Goal: Task Accomplishment & Management: Use online tool/utility

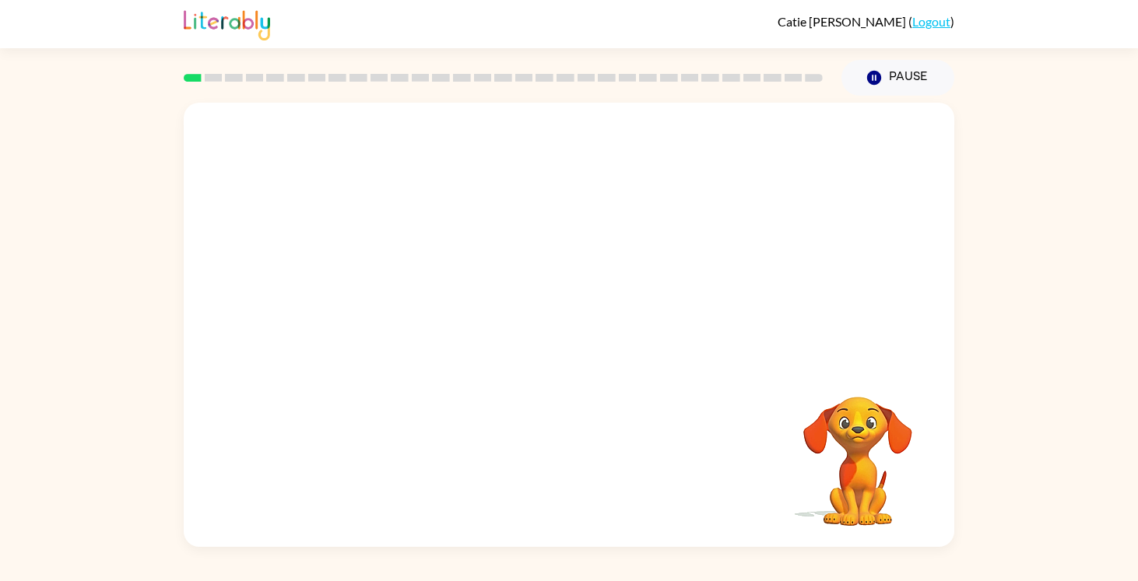
click at [434, 247] on video "Your browser must support playing .mp4 files to use Literably. Please try using…" at bounding box center [569, 233] width 770 height 261
click at [568, 335] on div at bounding box center [569, 332] width 100 height 57
click at [572, 347] on button "button" at bounding box center [569, 332] width 100 height 57
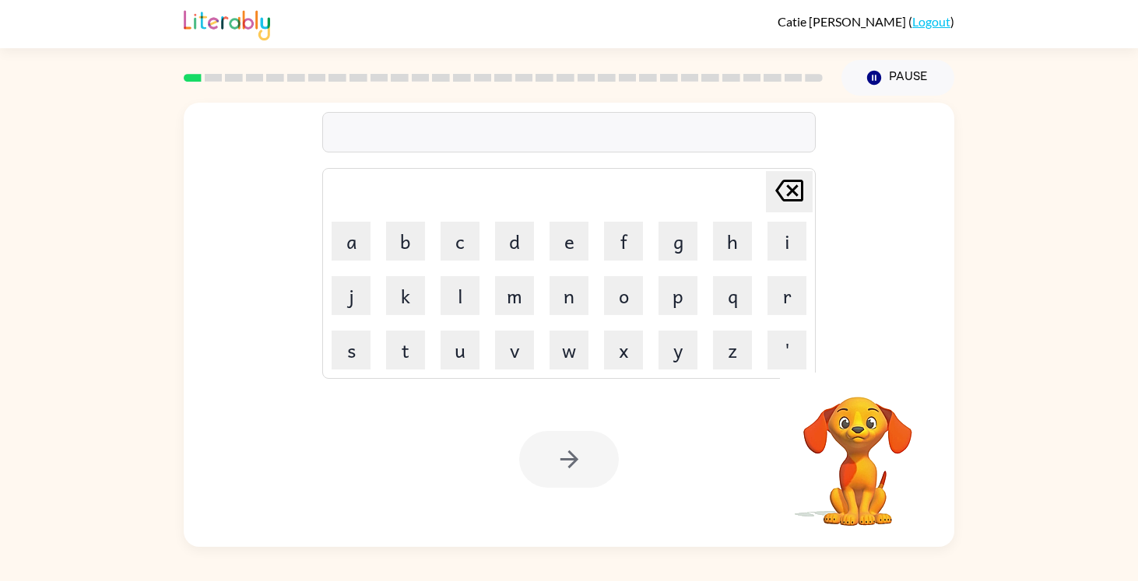
click at [519, 123] on div at bounding box center [568, 132] width 493 height 40
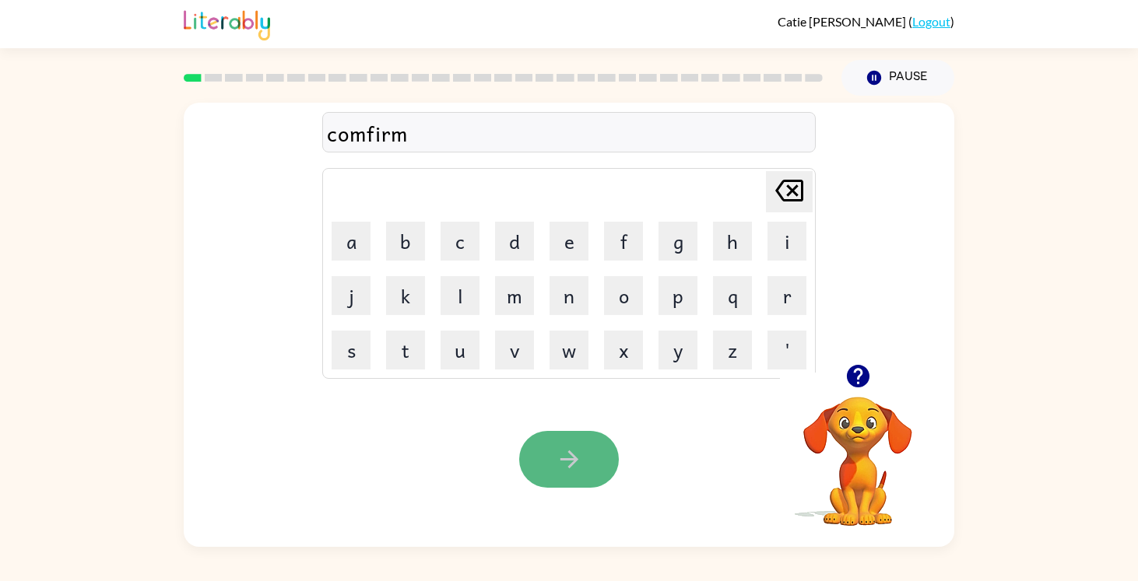
click at [547, 455] on button "button" at bounding box center [569, 459] width 100 height 57
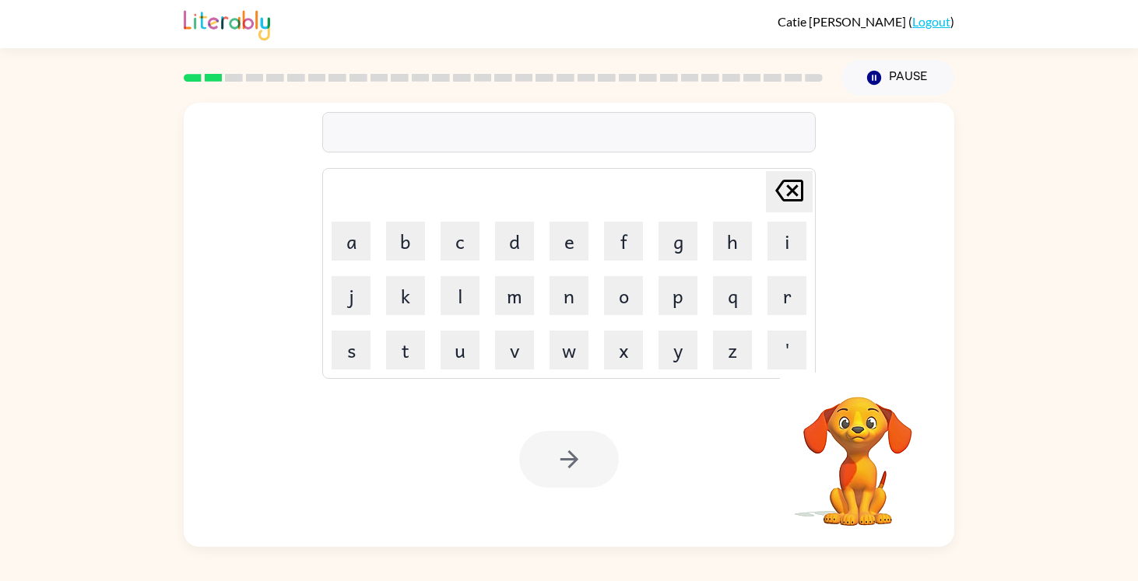
click at [553, 142] on div at bounding box center [568, 132] width 493 height 40
click at [570, 462] on icon "button" at bounding box center [569, 459] width 27 height 27
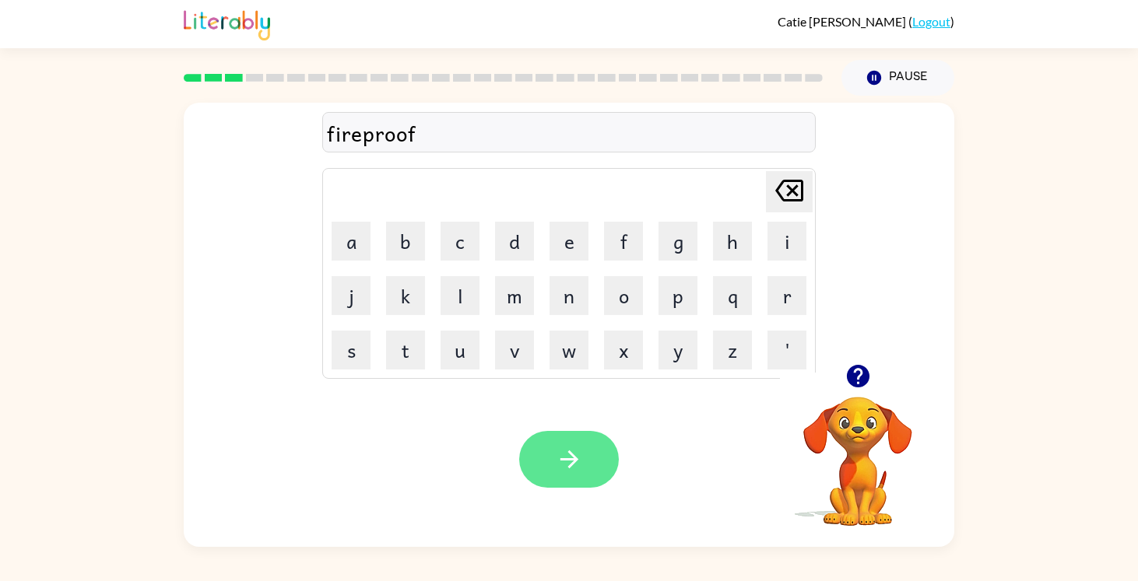
click at [541, 438] on button "button" at bounding box center [569, 459] width 100 height 57
click at [564, 468] on icon "button" at bounding box center [569, 459] width 27 height 27
click at [528, 472] on button "button" at bounding box center [569, 459] width 100 height 57
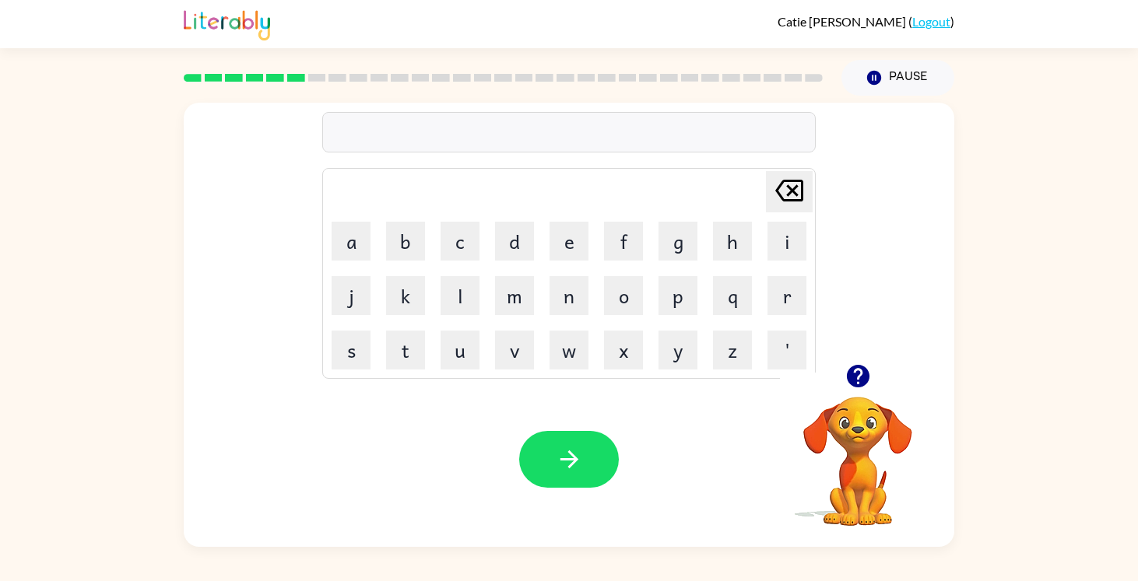
click at [859, 416] on video "Your browser must support playing .mp4 files to use Literably. Please try using…" at bounding box center [858, 451] width 156 height 156
click at [865, 374] on icon "button" at bounding box center [857, 376] width 23 height 23
click at [591, 455] on button "button" at bounding box center [569, 459] width 100 height 57
click at [570, 472] on icon "button" at bounding box center [569, 459] width 27 height 27
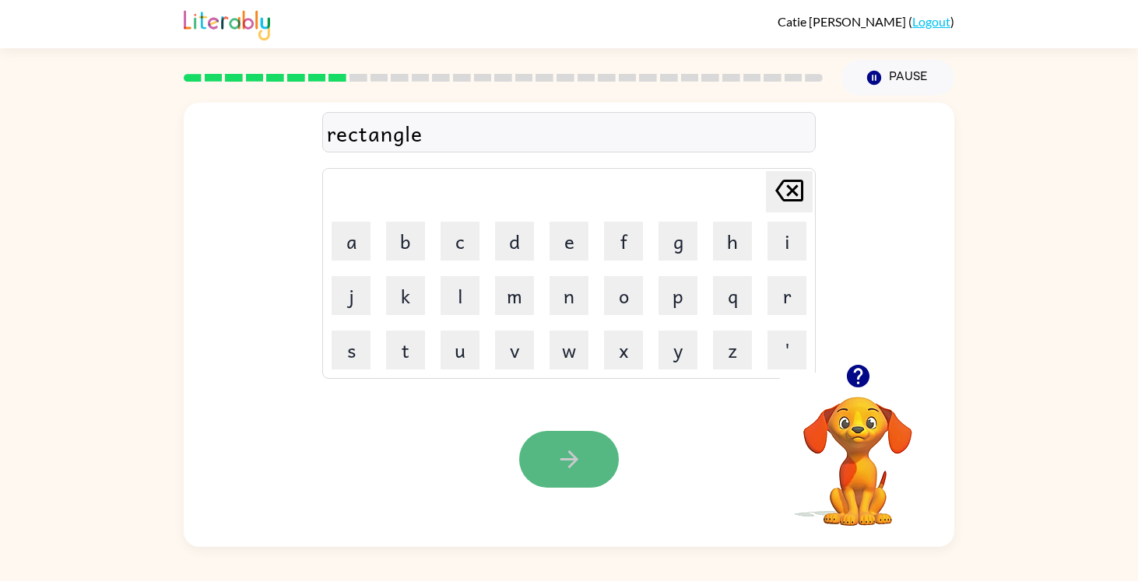
click at [561, 477] on button "button" at bounding box center [569, 459] width 100 height 57
click at [560, 476] on button "button" at bounding box center [569, 459] width 100 height 57
click at [562, 479] on button "button" at bounding box center [569, 459] width 100 height 57
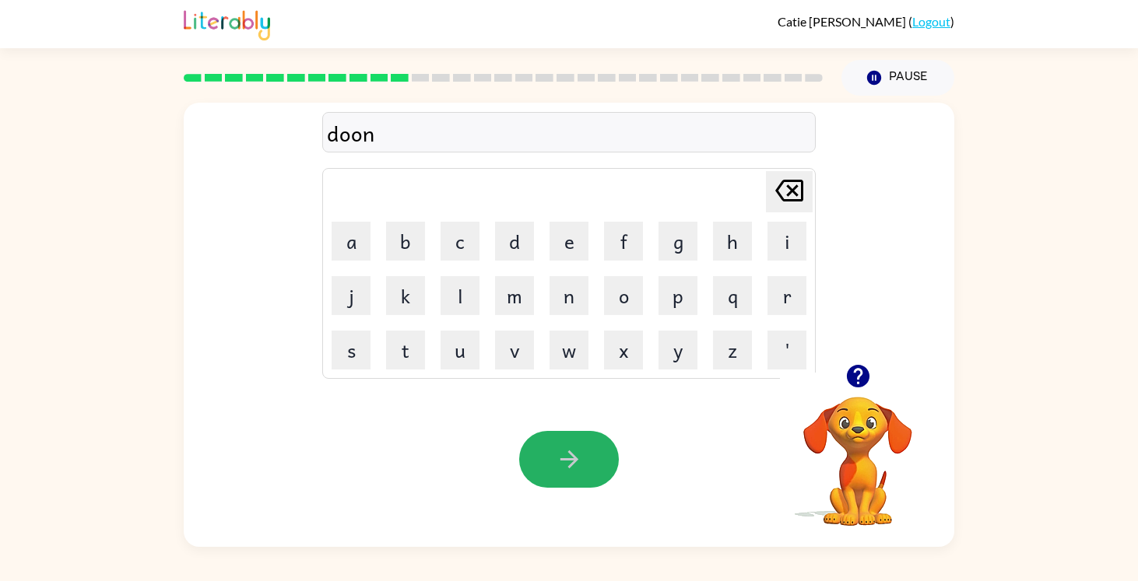
click at [559, 479] on button "button" at bounding box center [569, 459] width 100 height 57
click at [565, 461] on icon "button" at bounding box center [569, 459] width 27 height 27
click at [568, 461] on icon "button" at bounding box center [569, 459] width 27 height 27
click at [570, 465] on icon "button" at bounding box center [569, 460] width 18 height 18
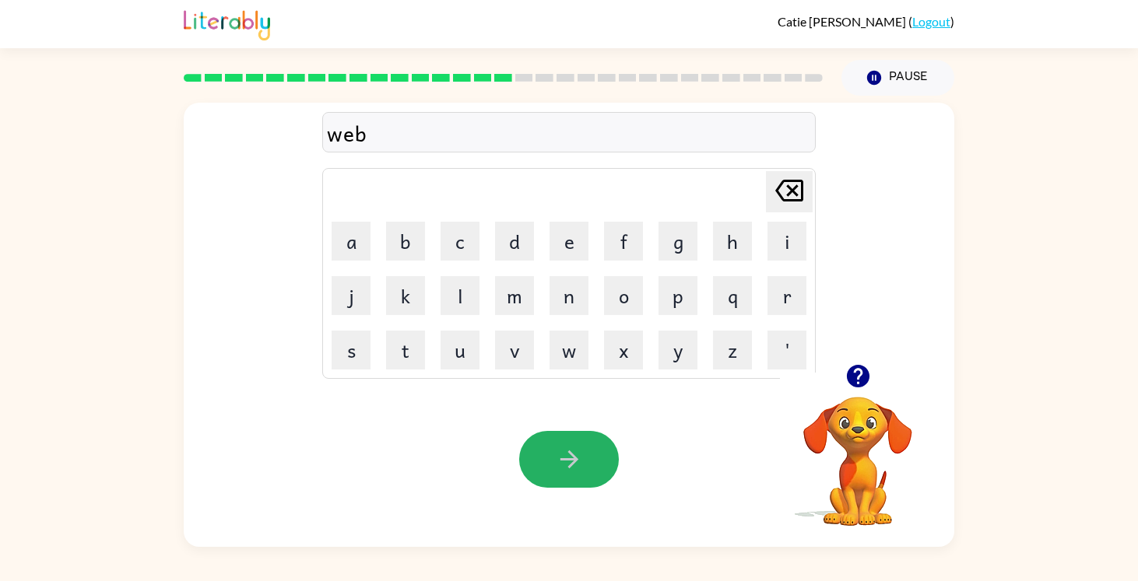
click at [559, 455] on icon "button" at bounding box center [569, 459] width 27 height 27
click at [560, 458] on icon "button" at bounding box center [569, 459] width 27 height 27
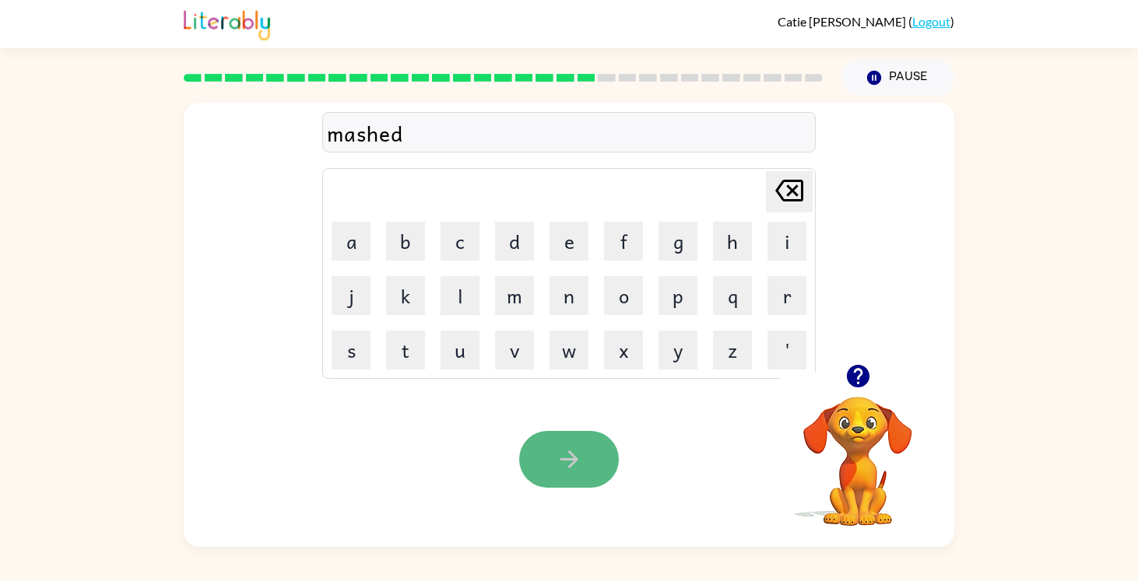
click at [560, 456] on icon "button" at bounding box center [569, 459] width 27 height 27
click at [565, 457] on icon "button" at bounding box center [569, 459] width 27 height 27
click at [567, 458] on icon "button" at bounding box center [569, 459] width 27 height 27
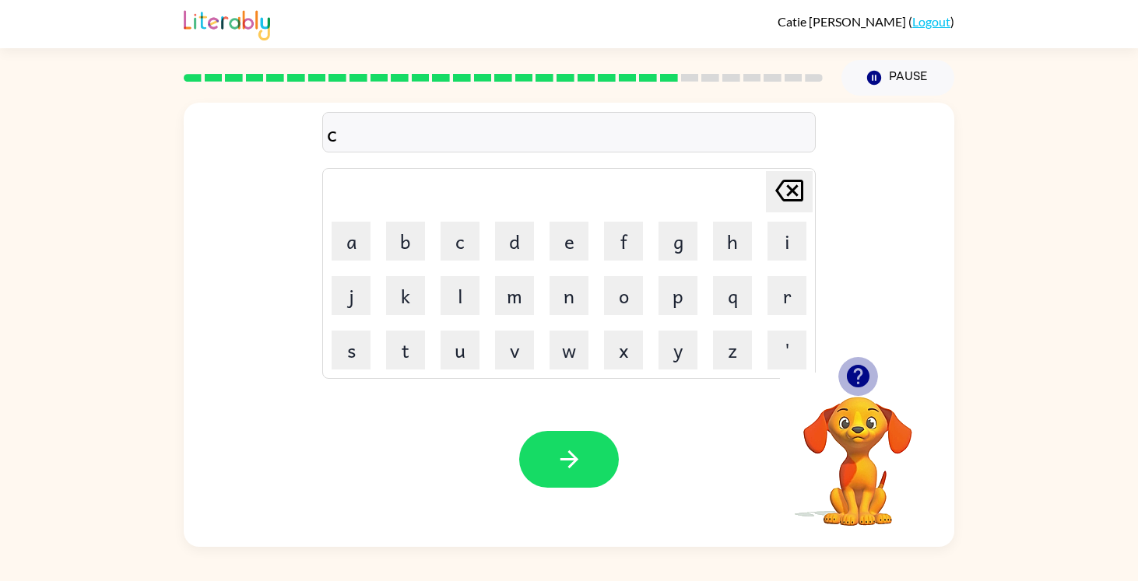
click at [845, 380] on icon "button" at bounding box center [857, 376] width 27 height 27
click at [368, 136] on div "crating" at bounding box center [569, 133] width 484 height 33
click at [363, 141] on div "crating" at bounding box center [569, 133] width 484 height 33
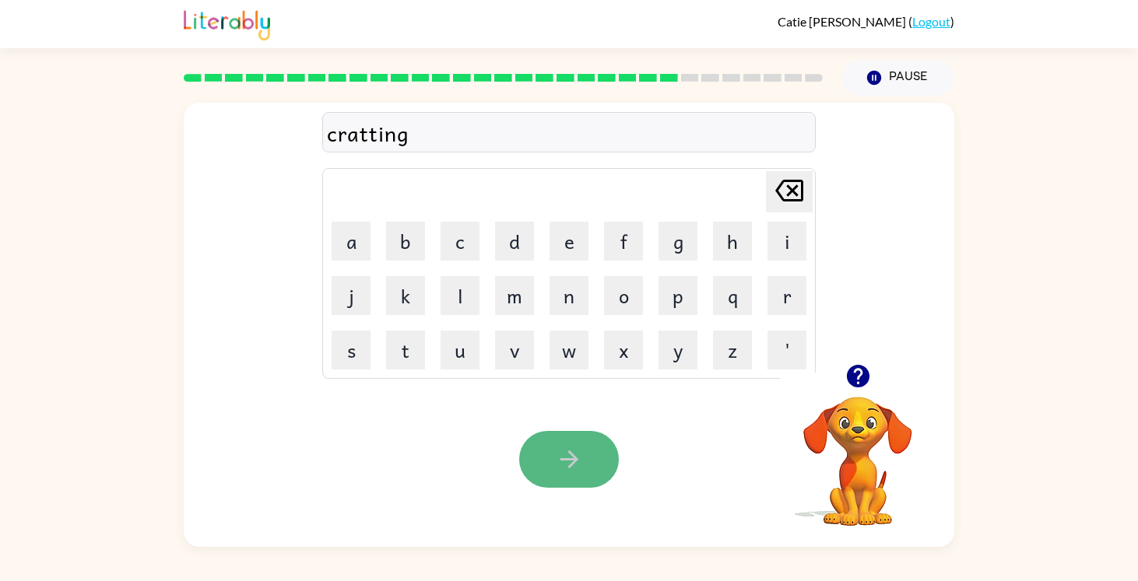
click at [572, 465] on icon "button" at bounding box center [569, 459] width 27 height 27
click at [578, 465] on icon "button" at bounding box center [569, 459] width 27 height 27
click at [561, 475] on button "button" at bounding box center [569, 459] width 100 height 57
click at [553, 461] on button "button" at bounding box center [569, 459] width 100 height 57
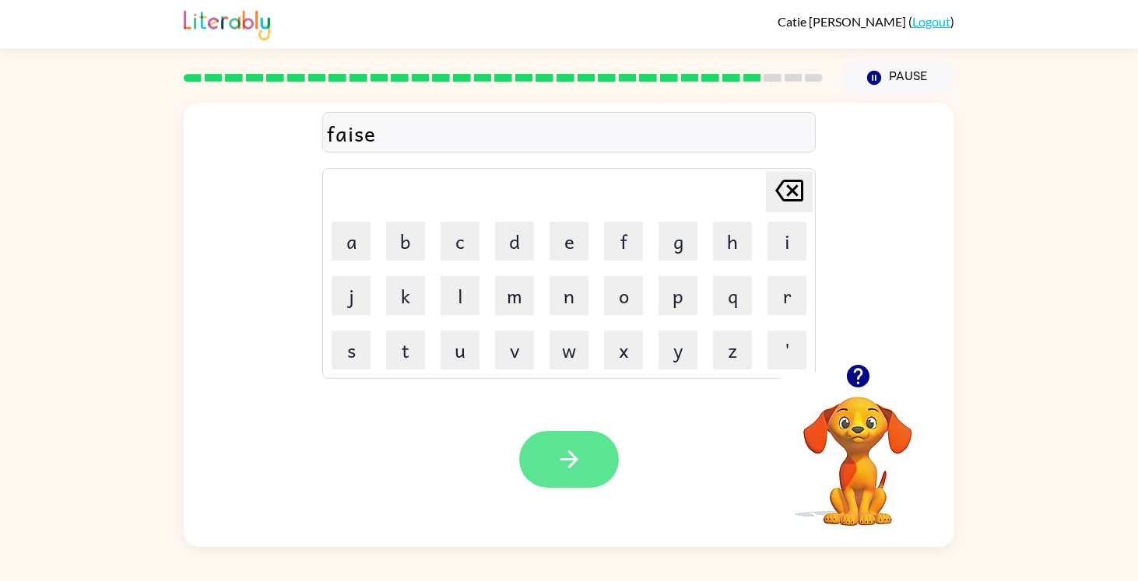
click at [557, 465] on icon "button" at bounding box center [569, 459] width 27 height 27
click at [554, 459] on button "button" at bounding box center [569, 459] width 100 height 57
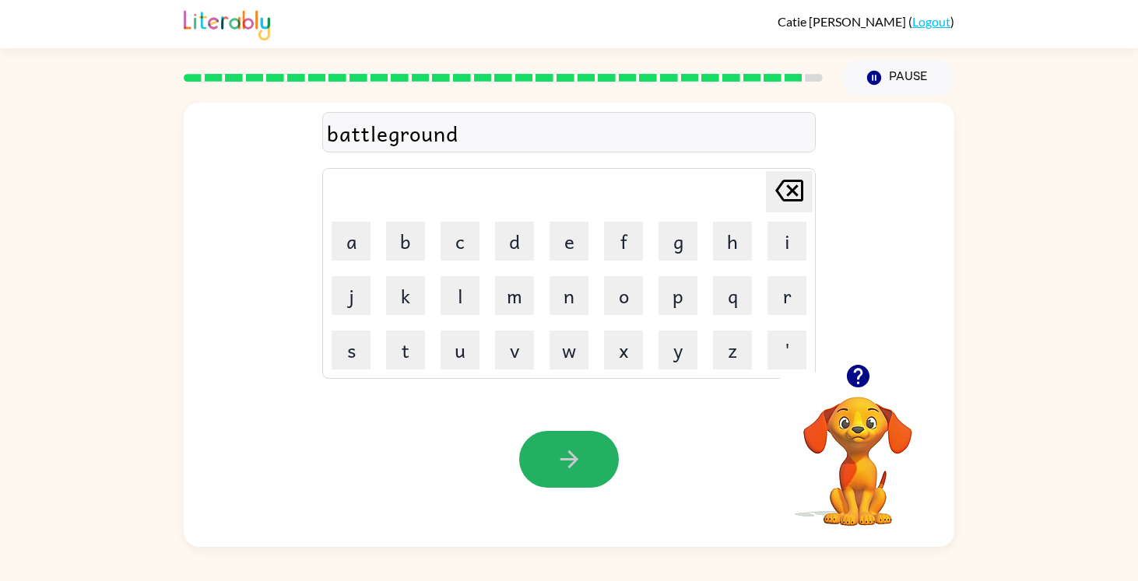
click at [554, 459] on button "button" at bounding box center [569, 459] width 100 height 57
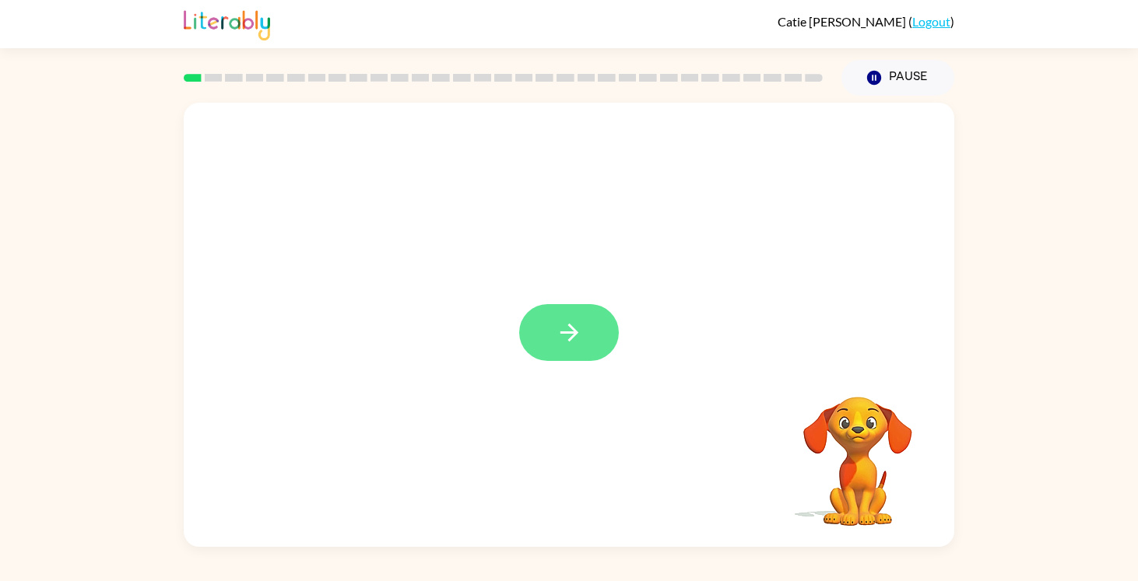
click at [584, 346] on button "button" at bounding box center [569, 332] width 100 height 57
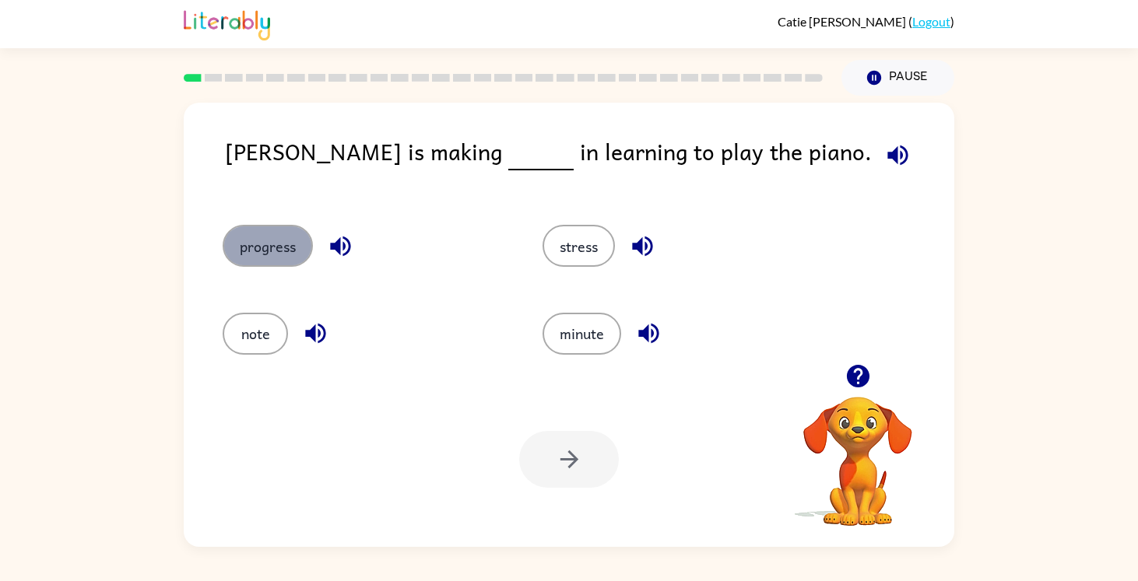
drag, startPoint x: 283, startPoint y: 252, endPoint x: 274, endPoint y: 248, distance: 9.4
click at [283, 253] on button "progress" at bounding box center [268, 246] width 90 height 42
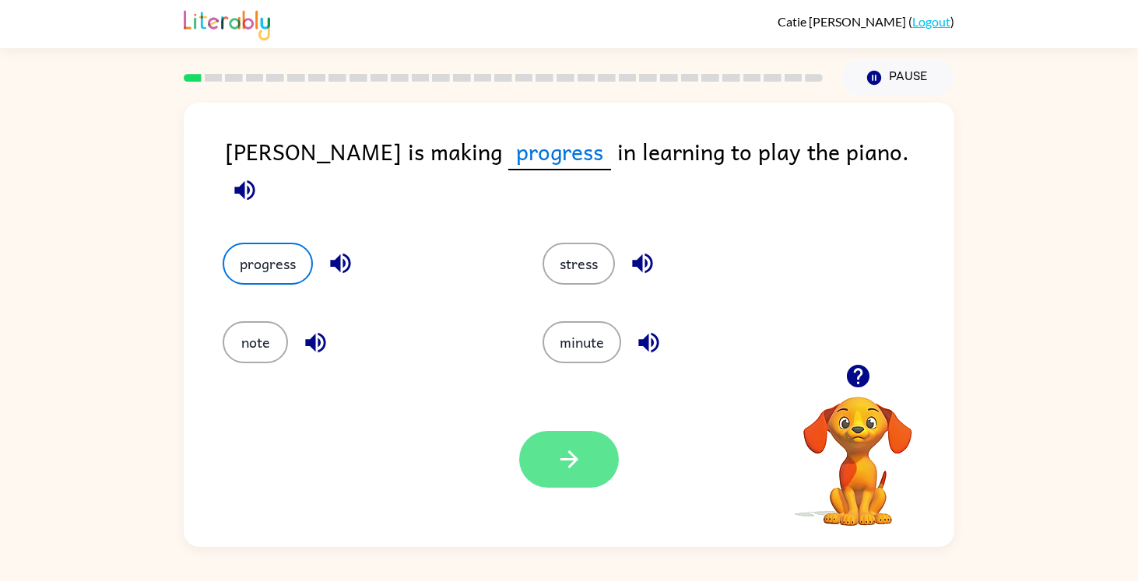
click at [540, 483] on button "button" at bounding box center [569, 459] width 100 height 57
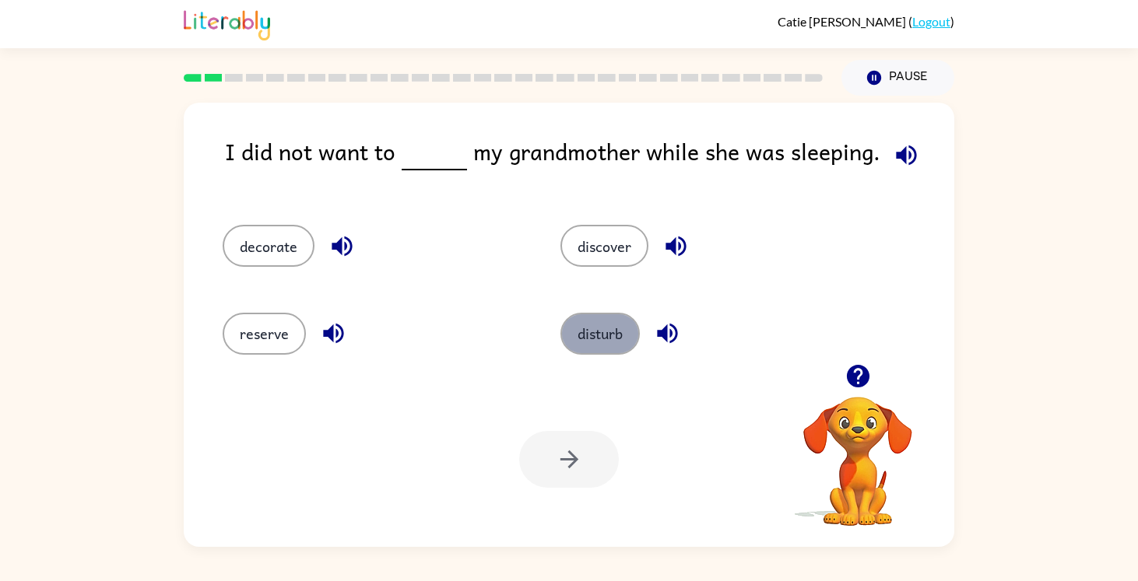
click at [598, 348] on button "disturb" at bounding box center [599, 334] width 79 height 42
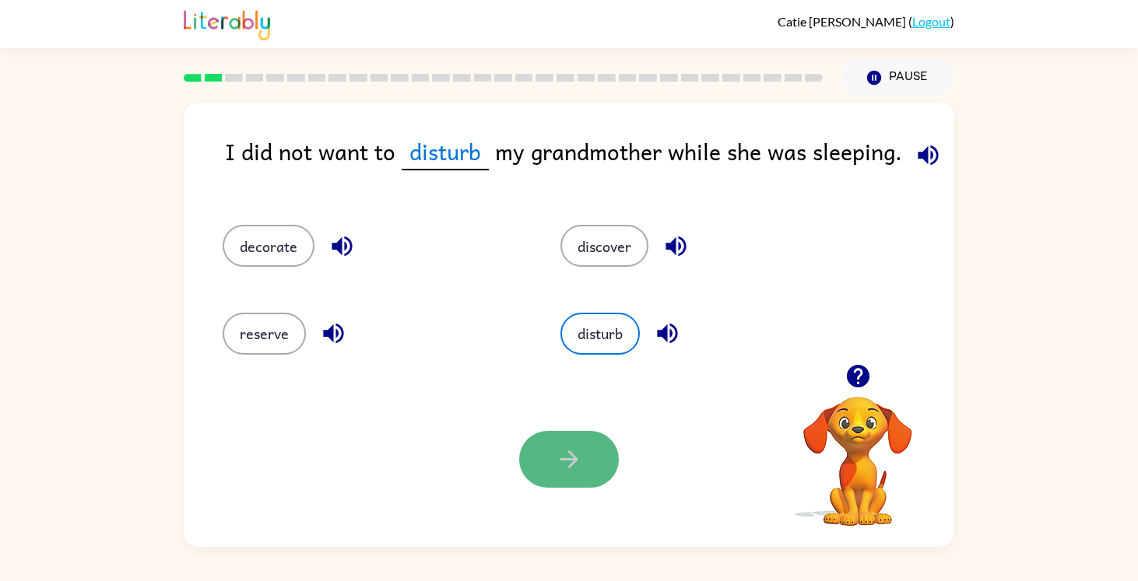
click at [559, 447] on icon "button" at bounding box center [569, 459] width 27 height 27
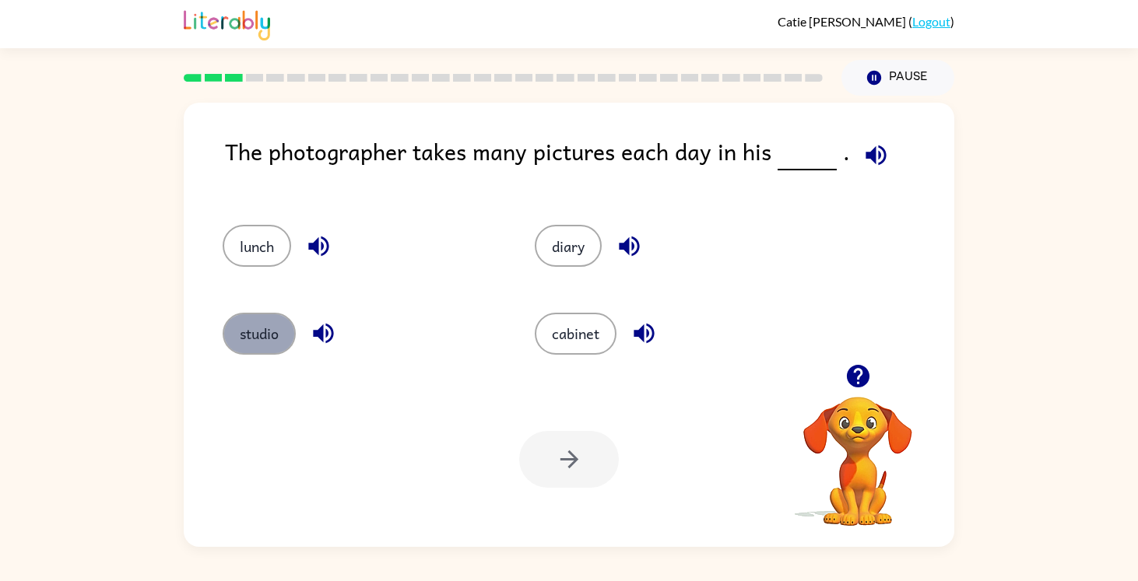
click at [239, 345] on button "studio" at bounding box center [259, 334] width 73 height 42
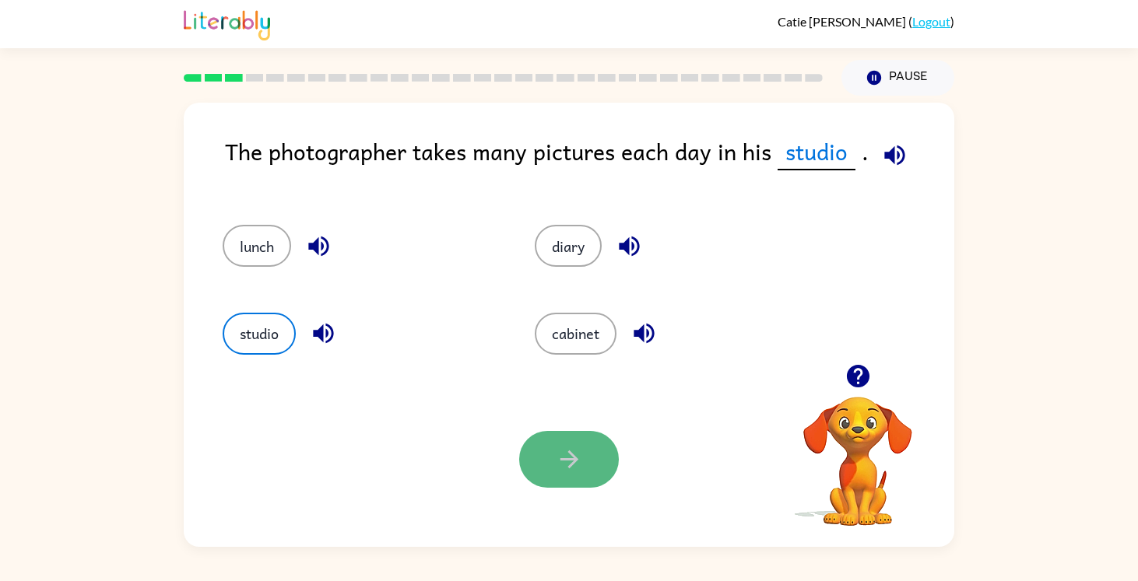
click at [563, 447] on icon "button" at bounding box center [569, 459] width 27 height 27
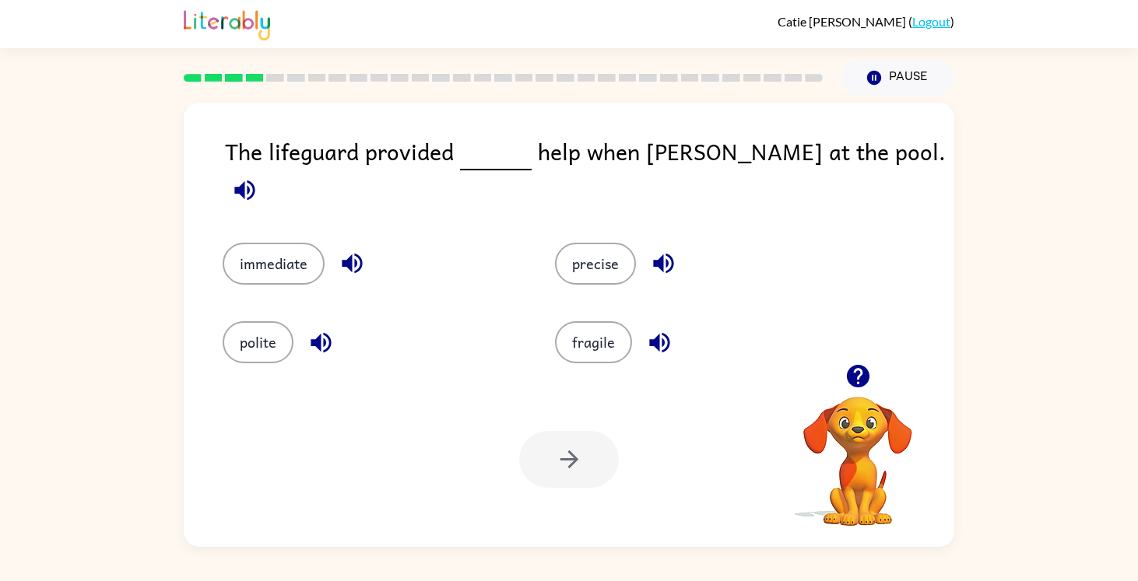
click at [263, 354] on div "polite" at bounding box center [359, 331] width 332 height 79
click at [261, 349] on button "polite" at bounding box center [258, 342] width 71 height 42
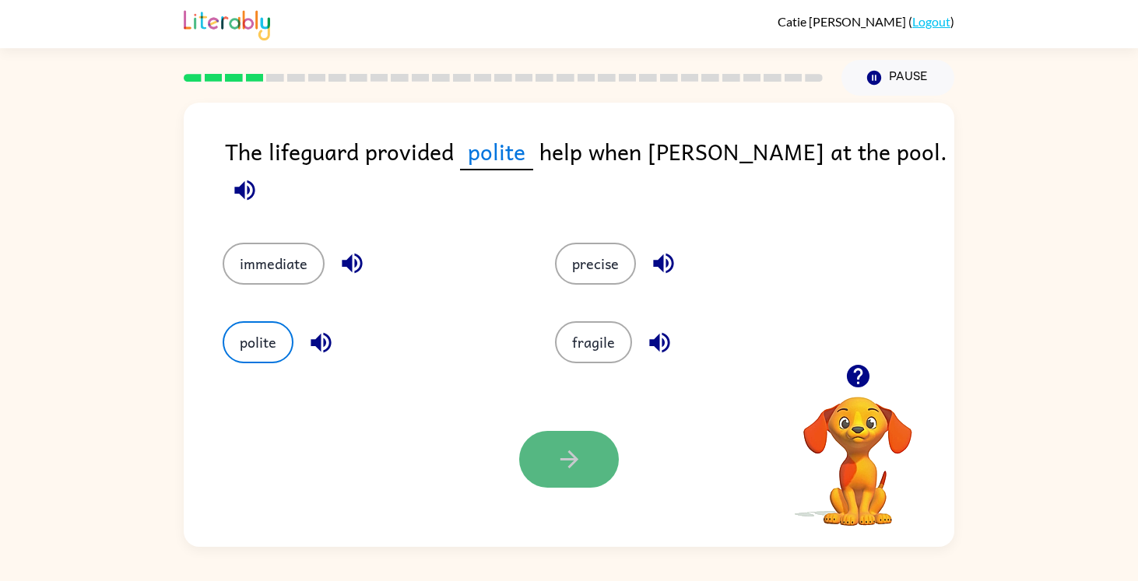
click at [566, 447] on icon "button" at bounding box center [569, 459] width 27 height 27
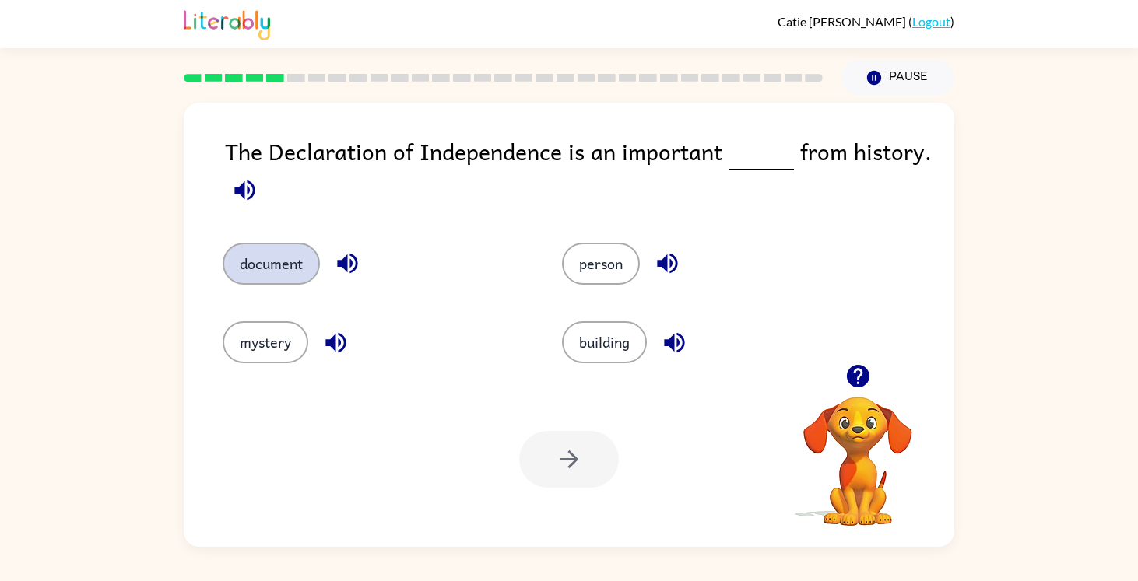
click at [258, 261] on button "document" at bounding box center [271, 264] width 97 height 42
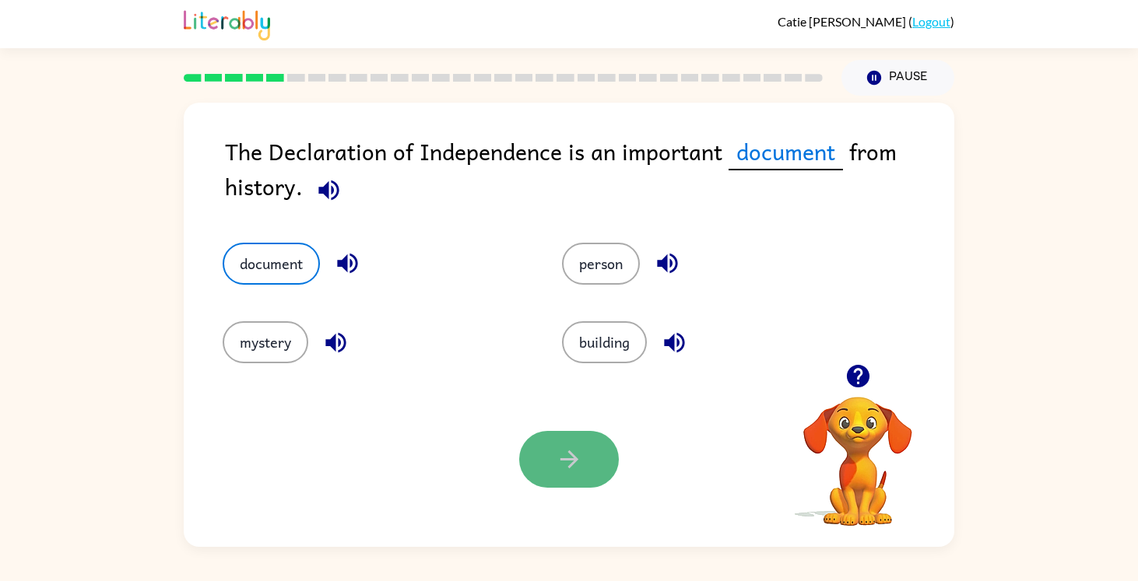
click at [542, 472] on button "button" at bounding box center [569, 459] width 100 height 57
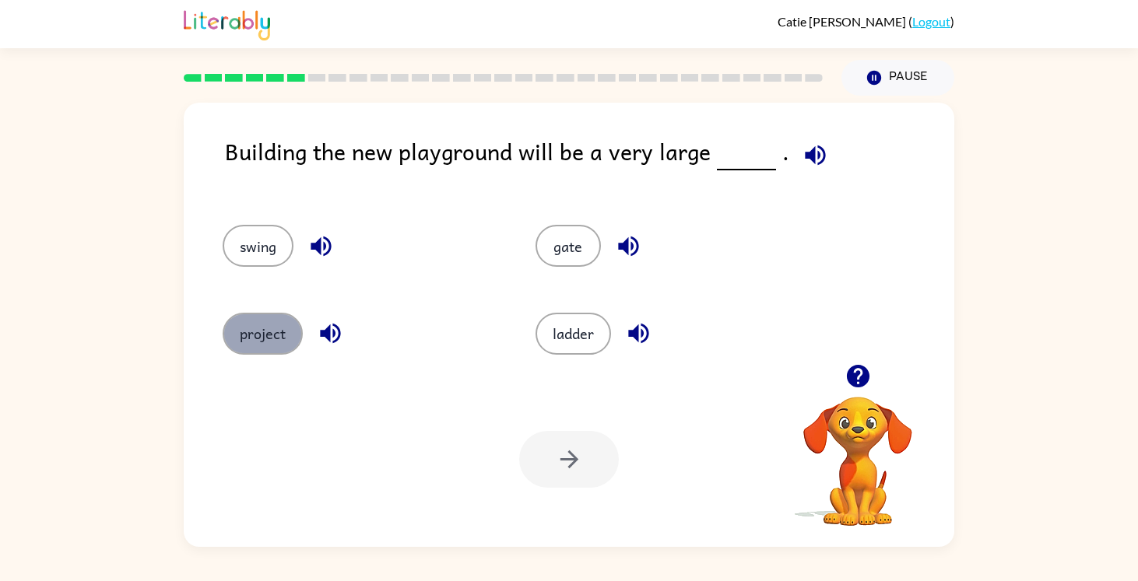
click at [237, 343] on button "project" at bounding box center [263, 334] width 80 height 42
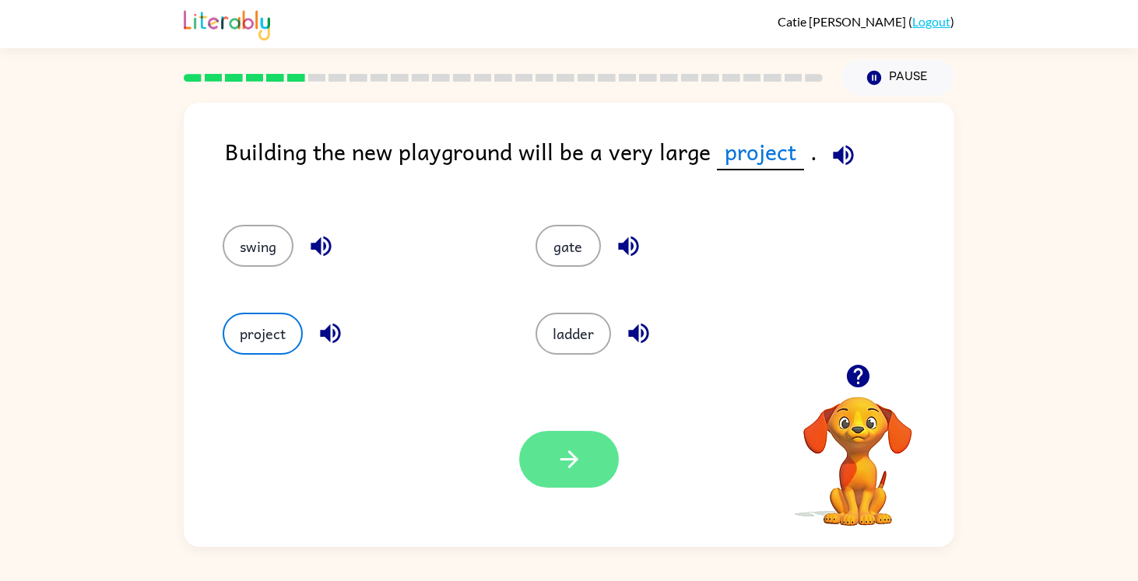
click at [582, 461] on icon "button" at bounding box center [569, 459] width 27 height 27
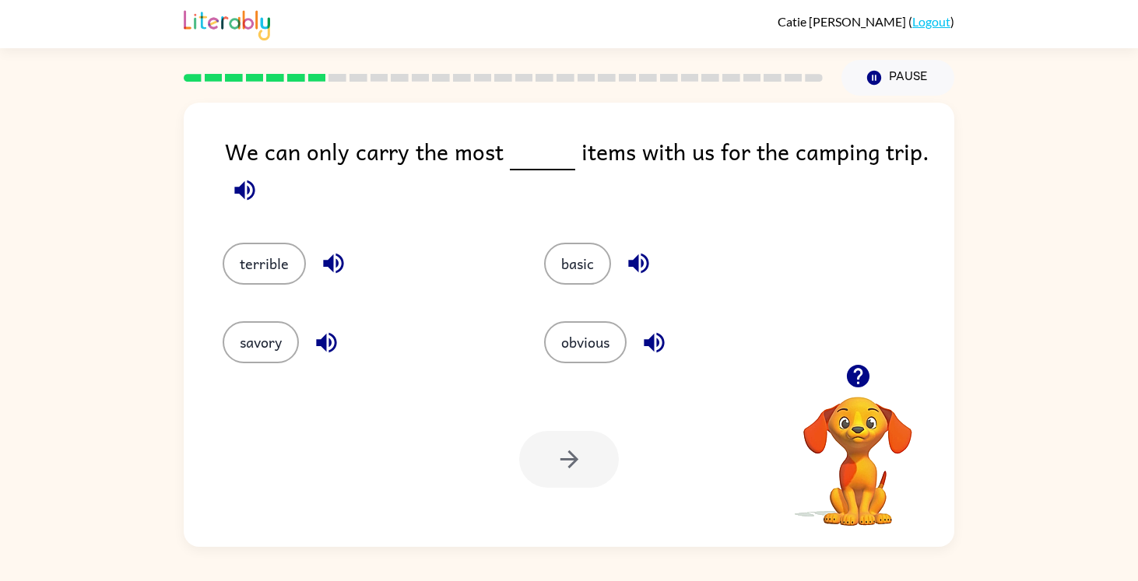
click at [570, 286] on div "basic" at bounding box center [674, 252] width 321 height 79
click at [572, 251] on button "basic" at bounding box center [577, 264] width 67 height 42
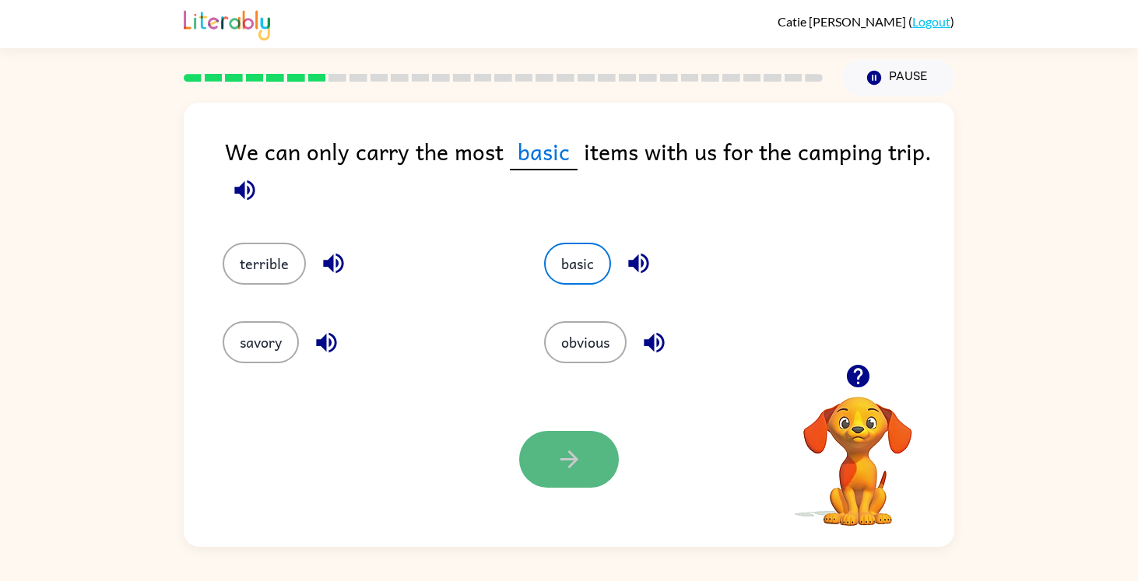
click at [549, 449] on button "button" at bounding box center [569, 459] width 100 height 57
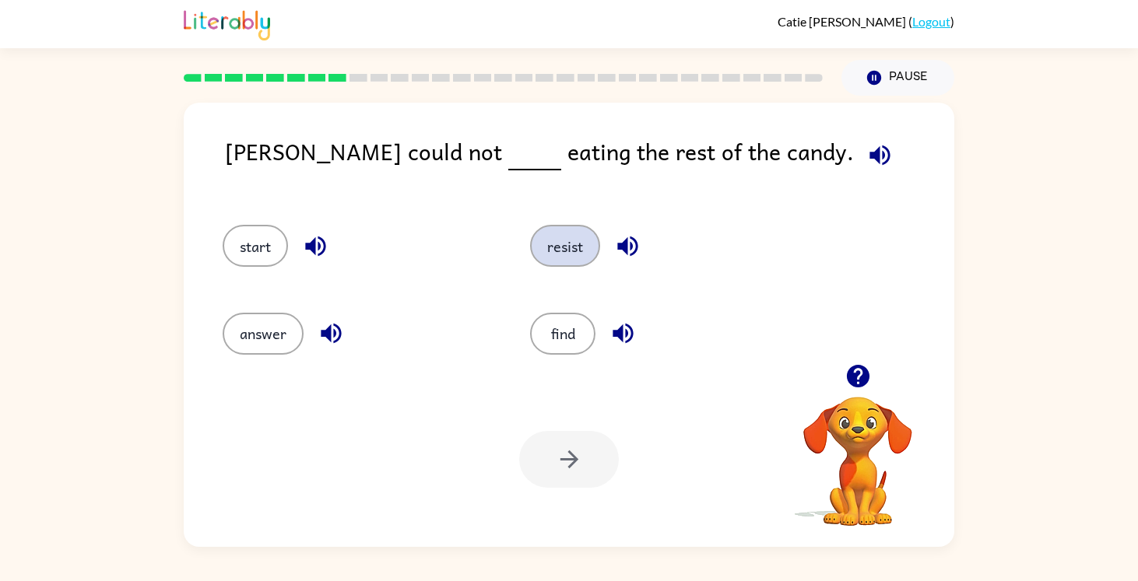
click at [552, 245] on button "resist" at bounding box center [565, 246] width 70 height 42
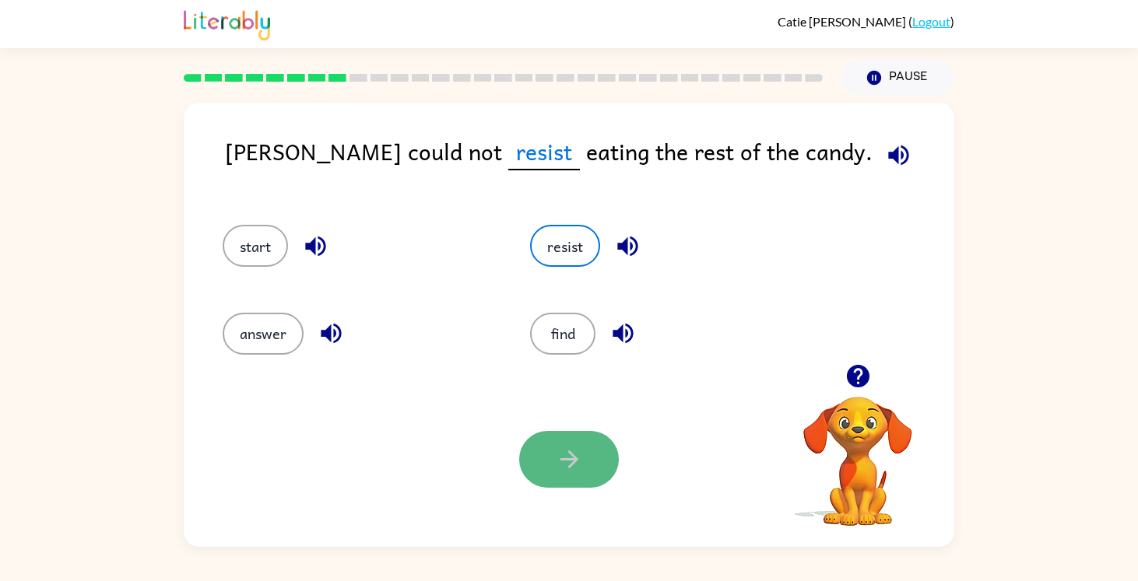
click at [563, 482] on button "button" at bounding box center [569, 459] width 100 height 57
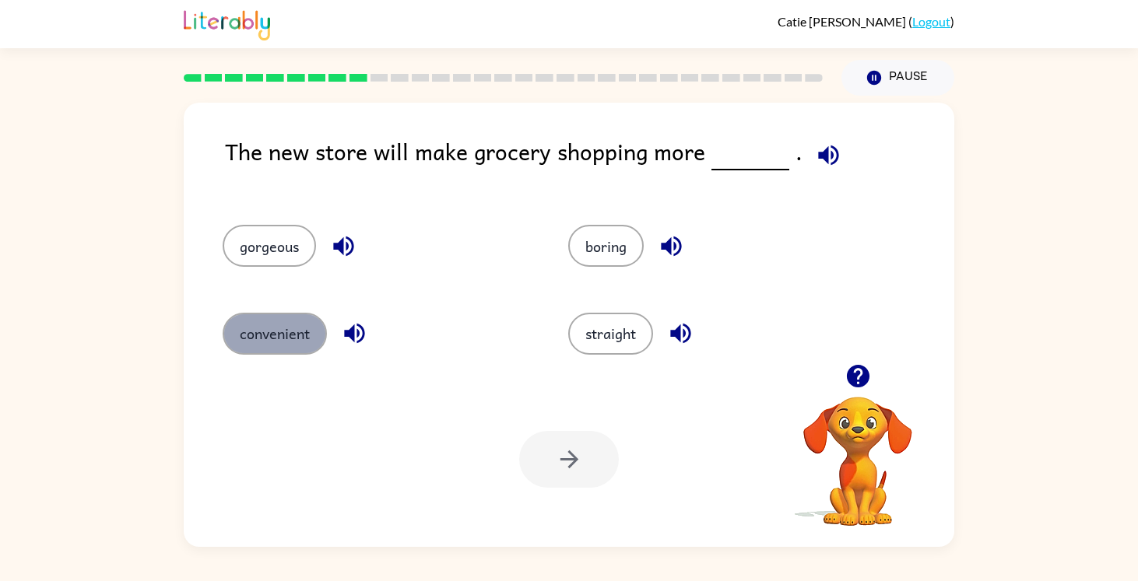
click at [279, 338] on button "convenient" at bounding box center [275, 334] width 104 height 42
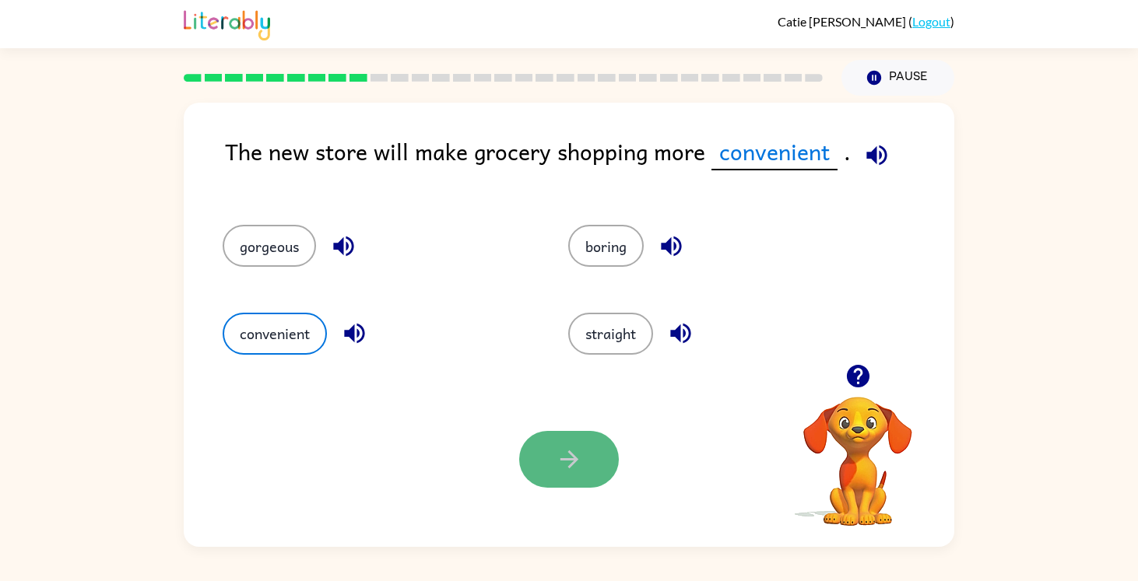
click at [574, 465] on icon "button" at bounding box center [569, 459] width 27 height 27
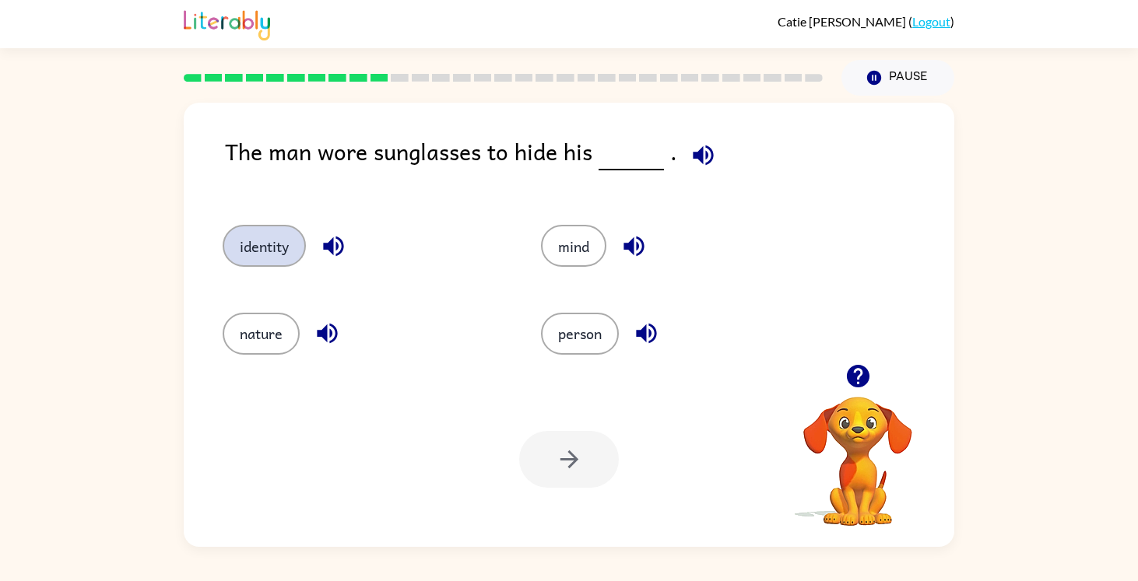
click at [265, 245] on button "identity" at bounding box center [264, 246] width 83 height 42
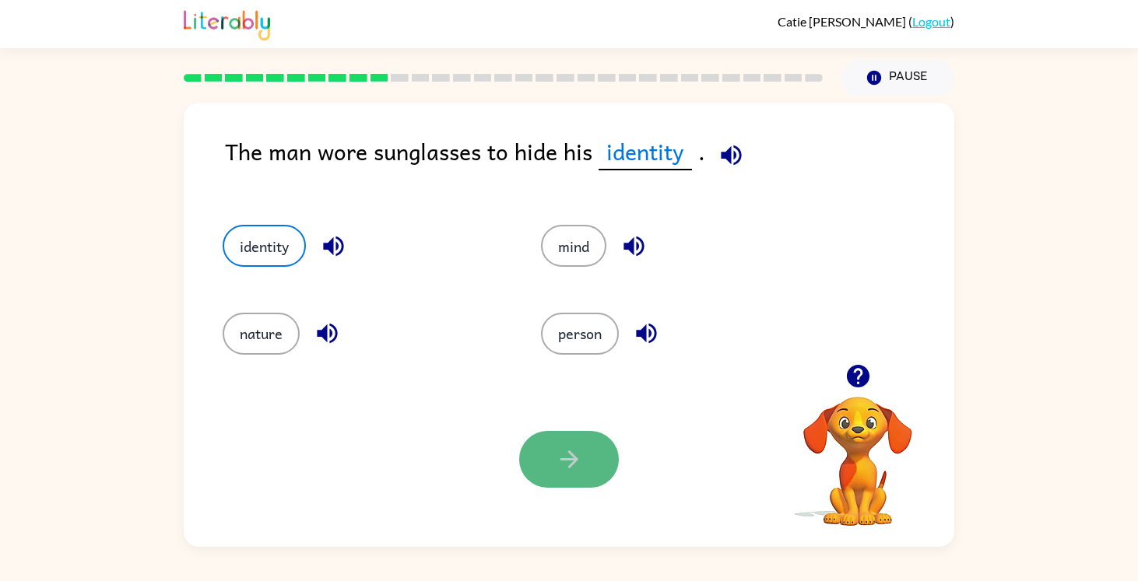
click at [556, 461] on icon "button" at bounding box center [569, 459] width 27 height 27
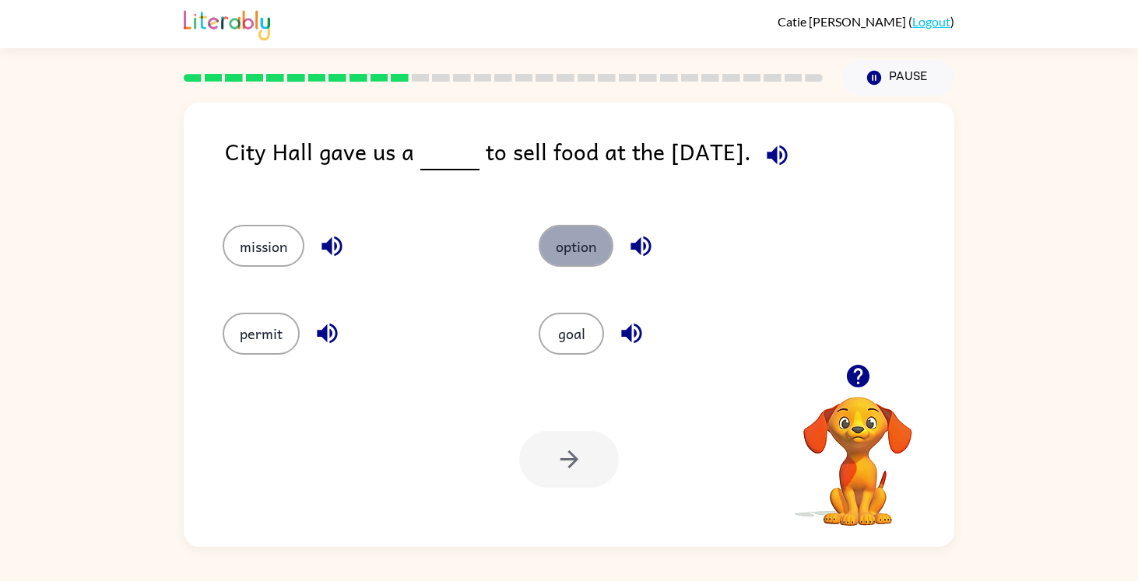
click at [577, 242] on button "option" at bounding box center [576, 246] width 75 height 42
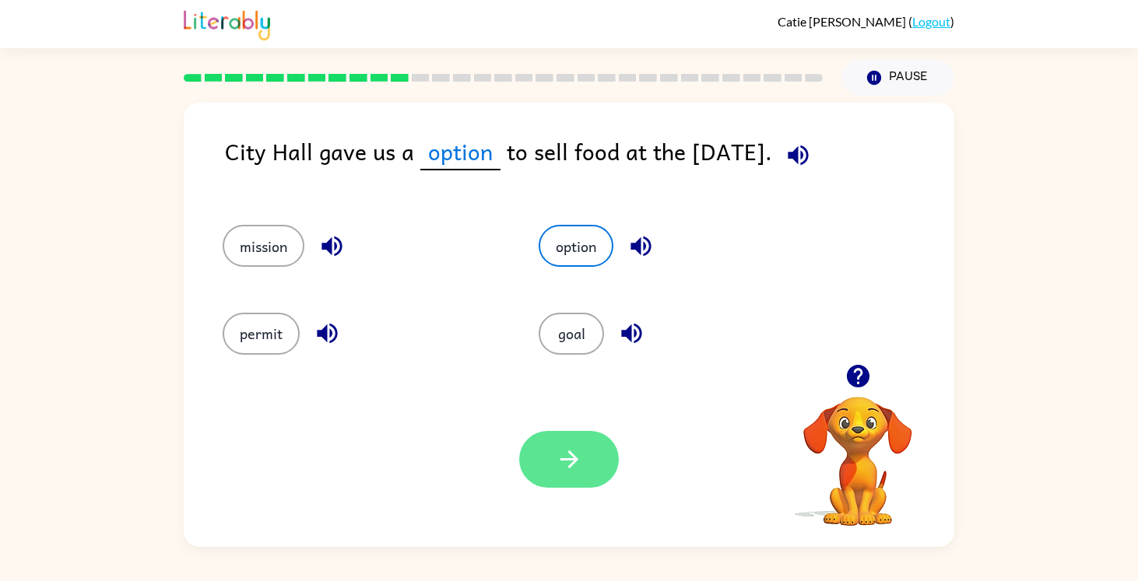
click at [613, 458] on button "button" at bounding box center [569, 459] width 100 height 57
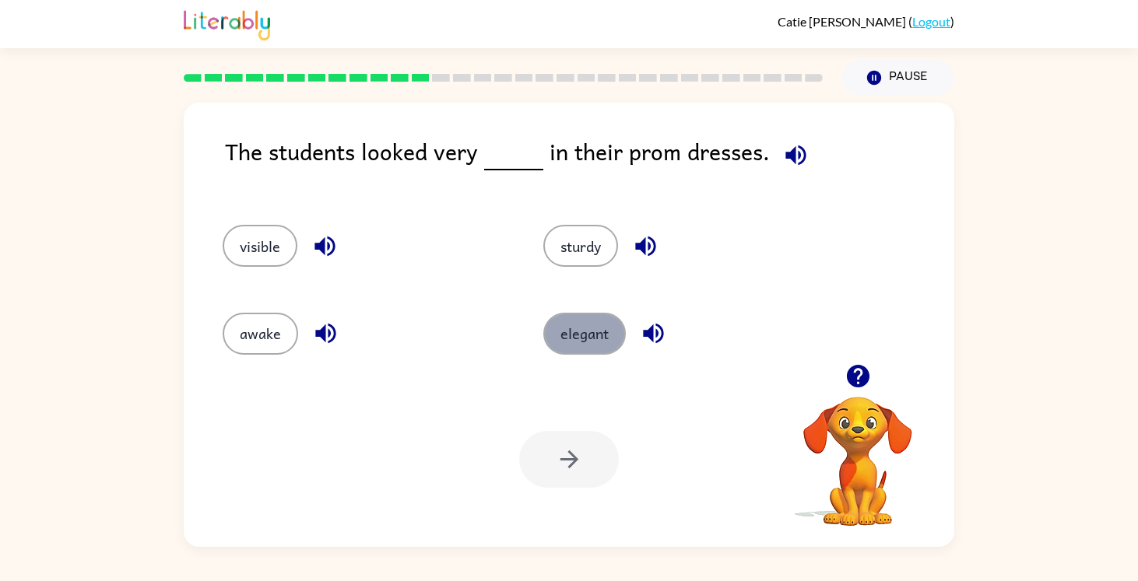
click at [587, 342] on button "elegant" at bounding box center [584, 334] width 82 height 42
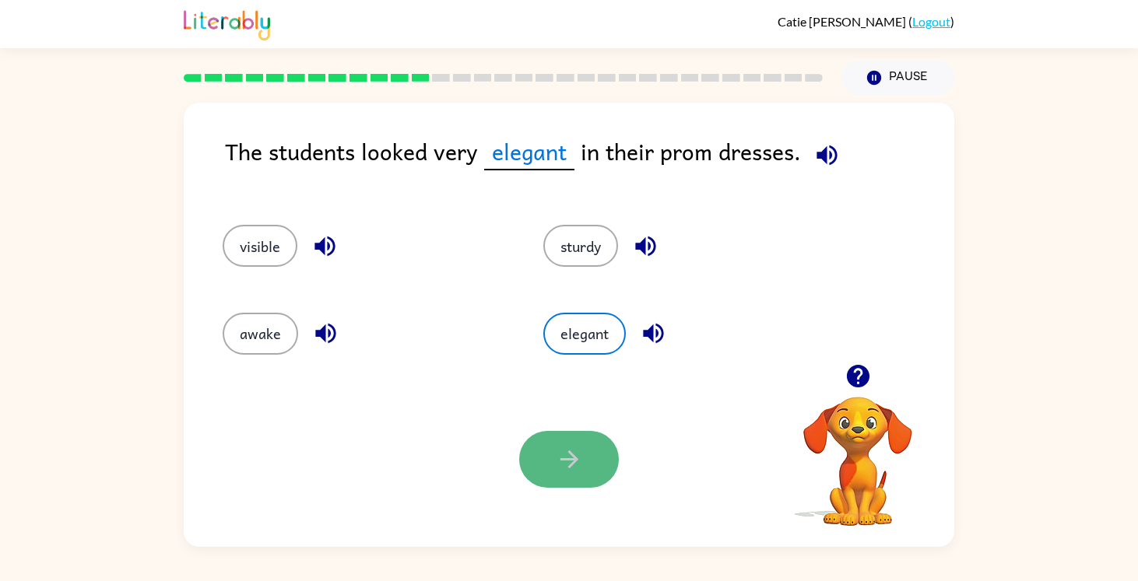
click at [572, 438] on button "button" at bounding box center [569, 459] width 100 height 57
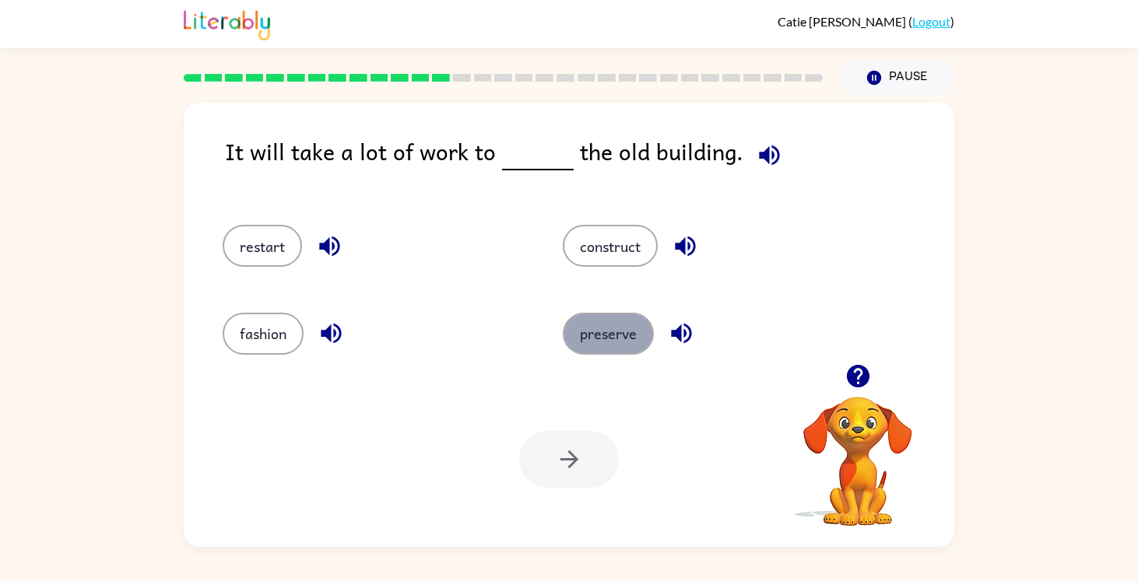
click at [605, 343] on button "preserve" at bounding box center [608, 334] width 91 height 42
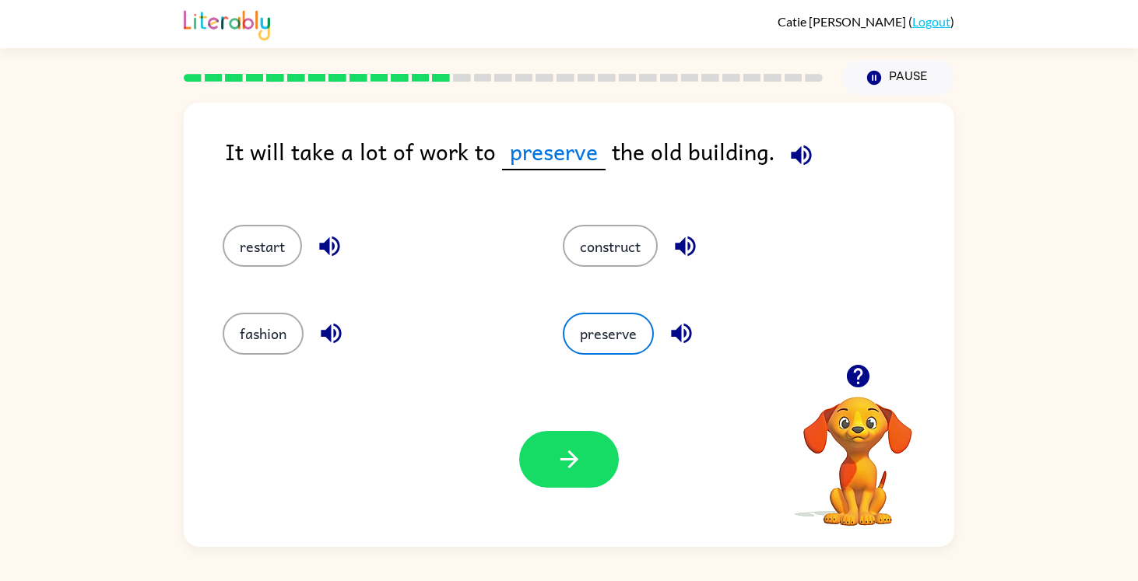
drag, startPoint x: 574, startPoint y: 447, endPoint x: 588, endPoint y: 469, distance: 25.7
click at [576, 455] on icon "button" at bounding box center [569, 459] width 27 height 27
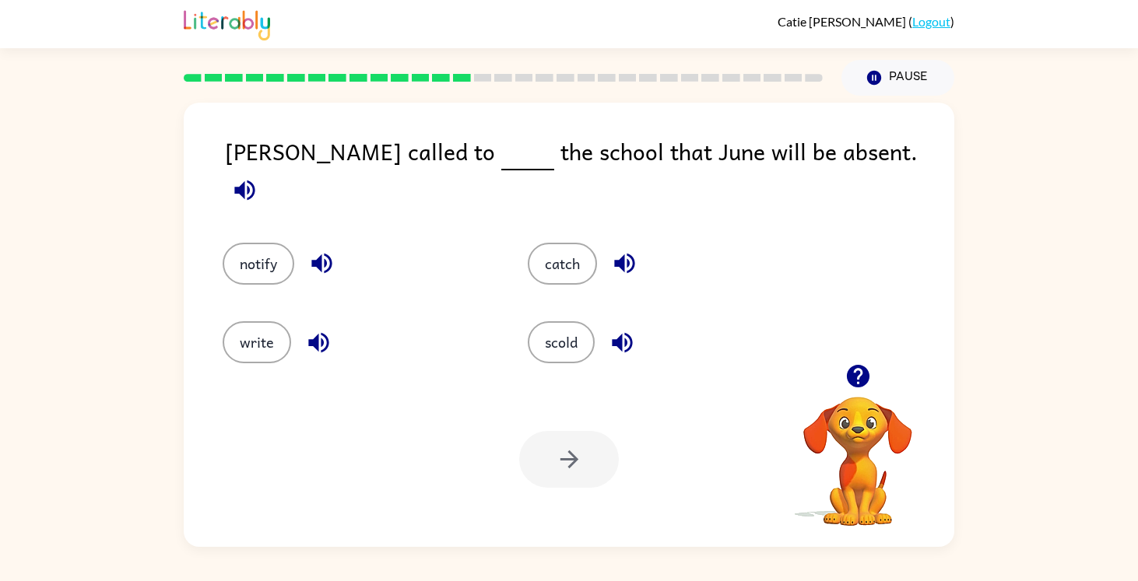
click at [256, 269] on div "notify" at bounding box center [345, 252] width 305 height 79
click at [257, 254] on button "notify" at bounding box center [259, 264] width 72 height 42
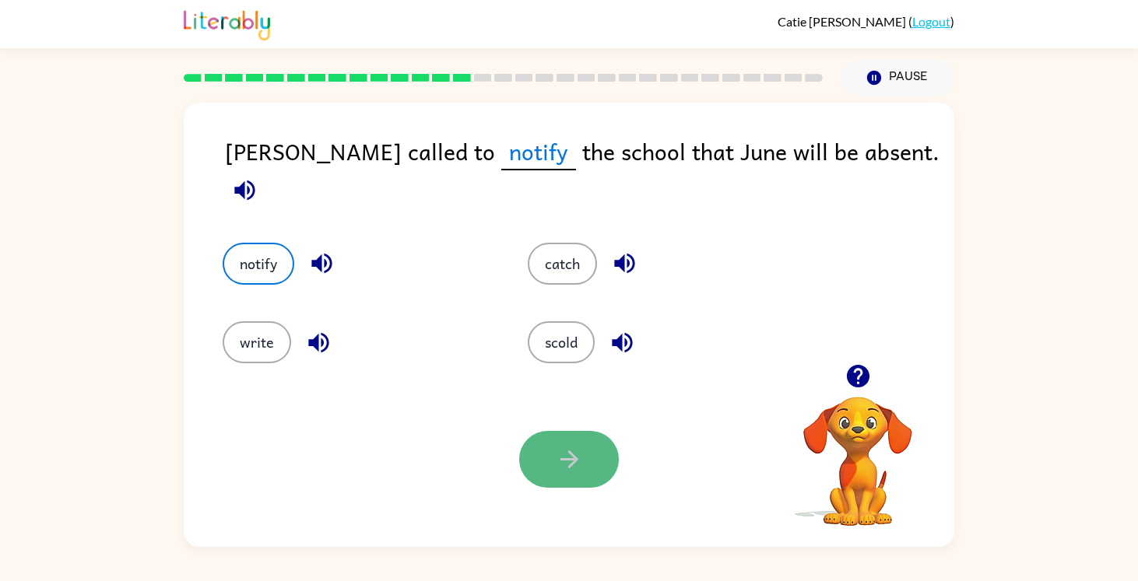
click at [571, 473] on button "button" at bounding box center [569, 459] width 100 height 57
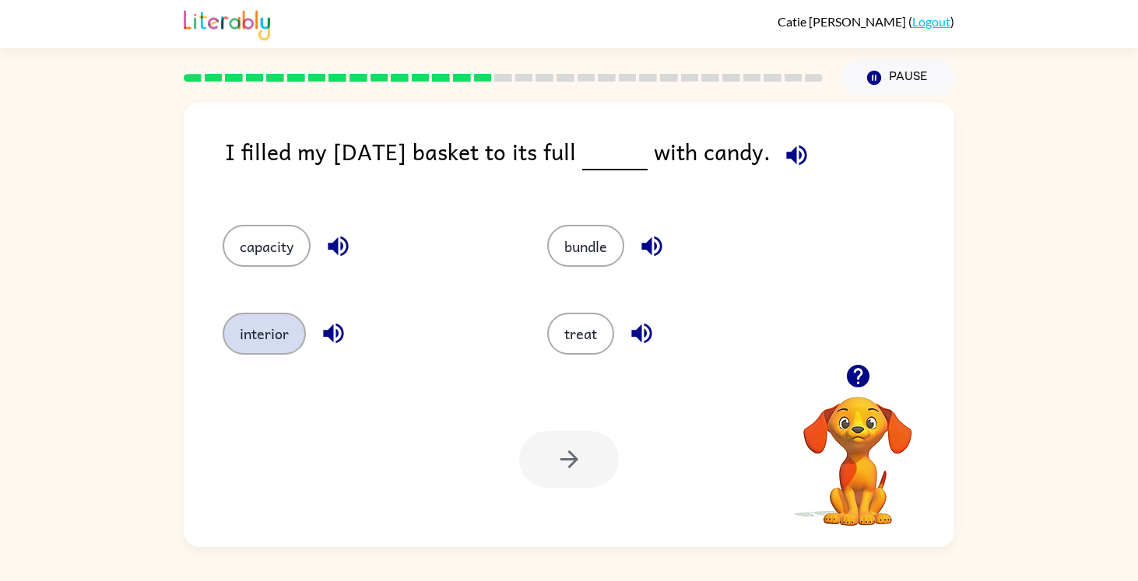
click at [263, 333] on button "interior" at bounding box center [264, 334] width 83 height 42
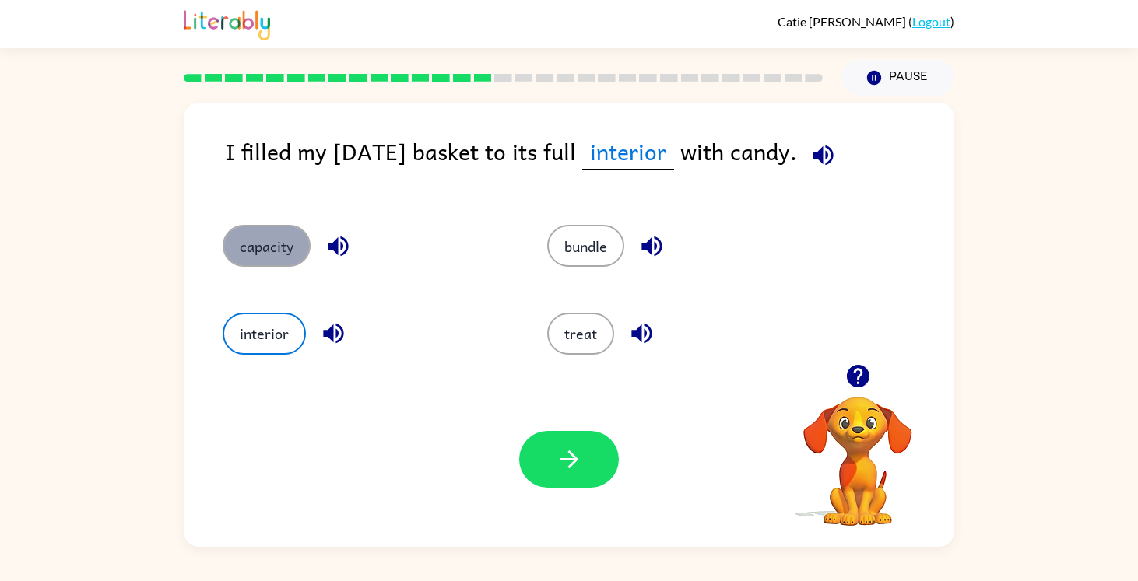
click at [263, 243] on button "capacity" at bounding box center [267, 246] width 88 height 42
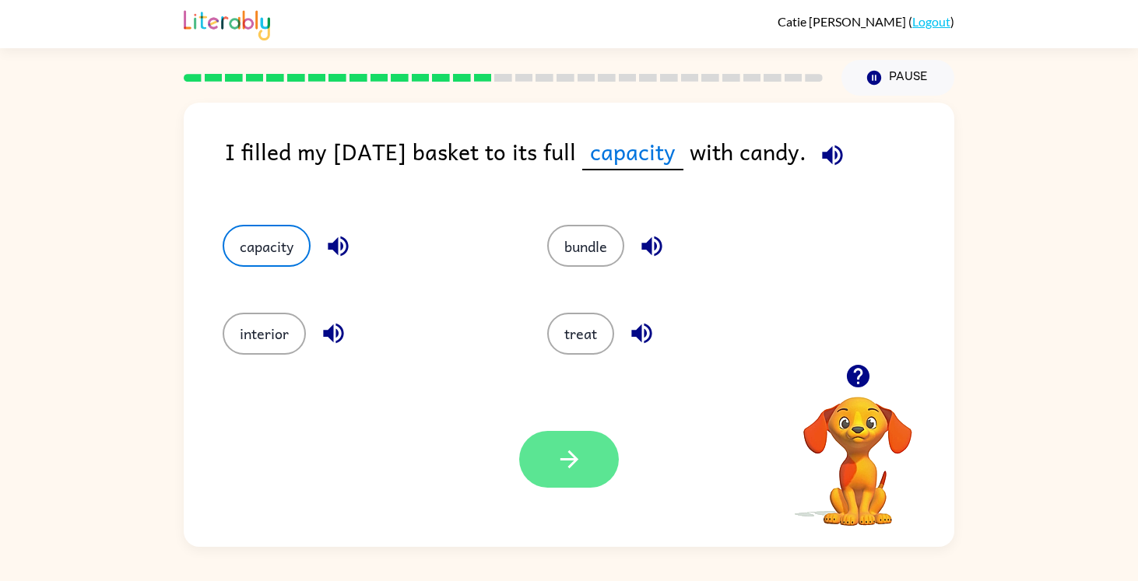
click at [584, 460] on button "button" at bounding box center [569, 459] width 100 height 57
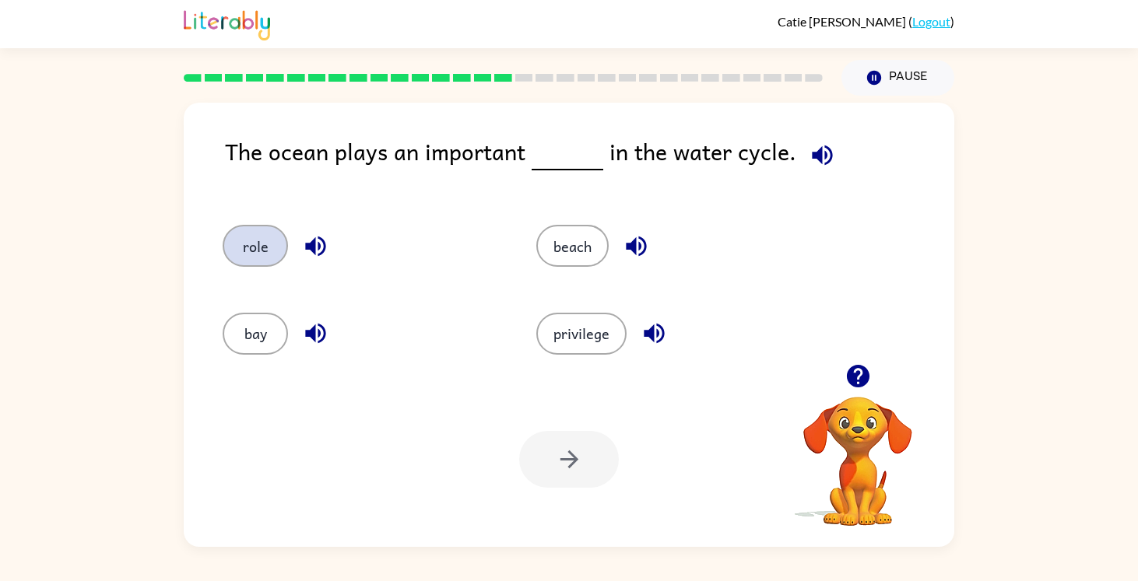
click at [261, 230] on button "role" at bounding box center [255, 246] width 65 height 42
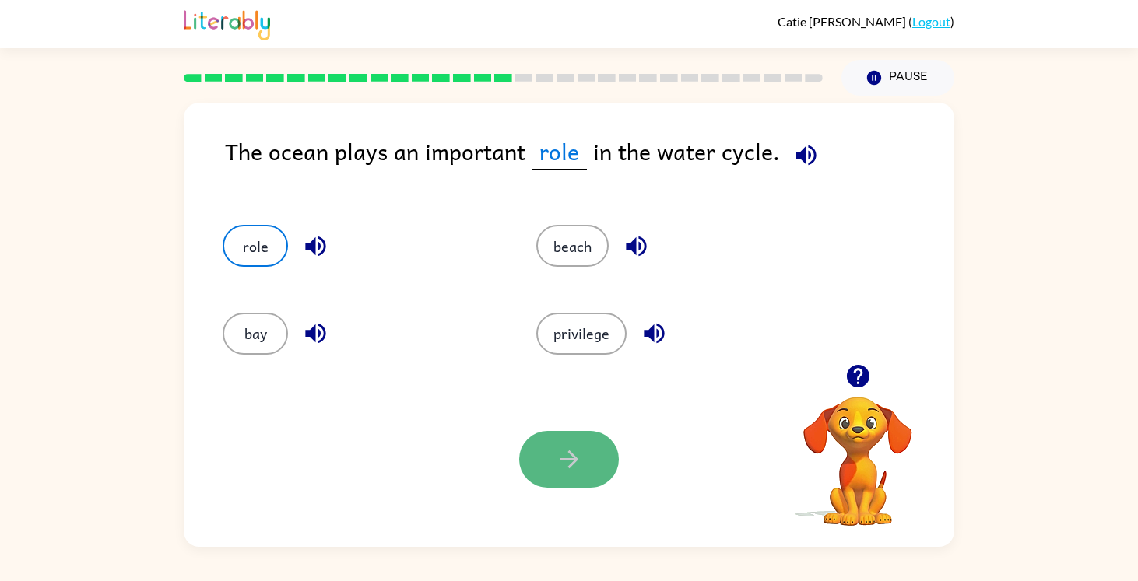
click at [581, 435] on button "button" at bounding box center [569, 459] width 100 height 57
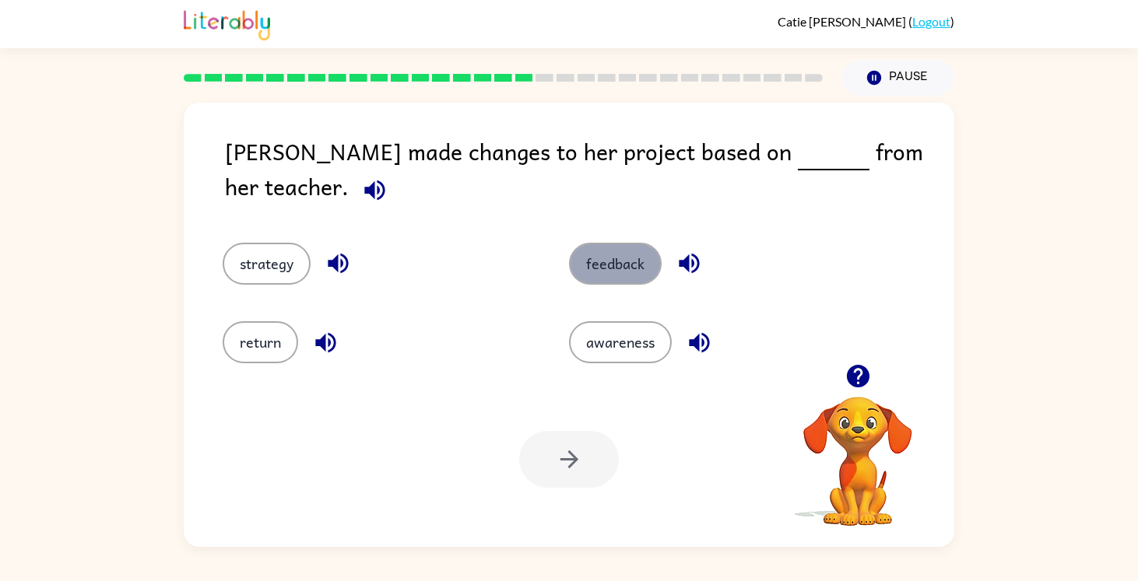
click at [591, 244] on button "feedback" at bounding box center [615, 264] width 93 height 42
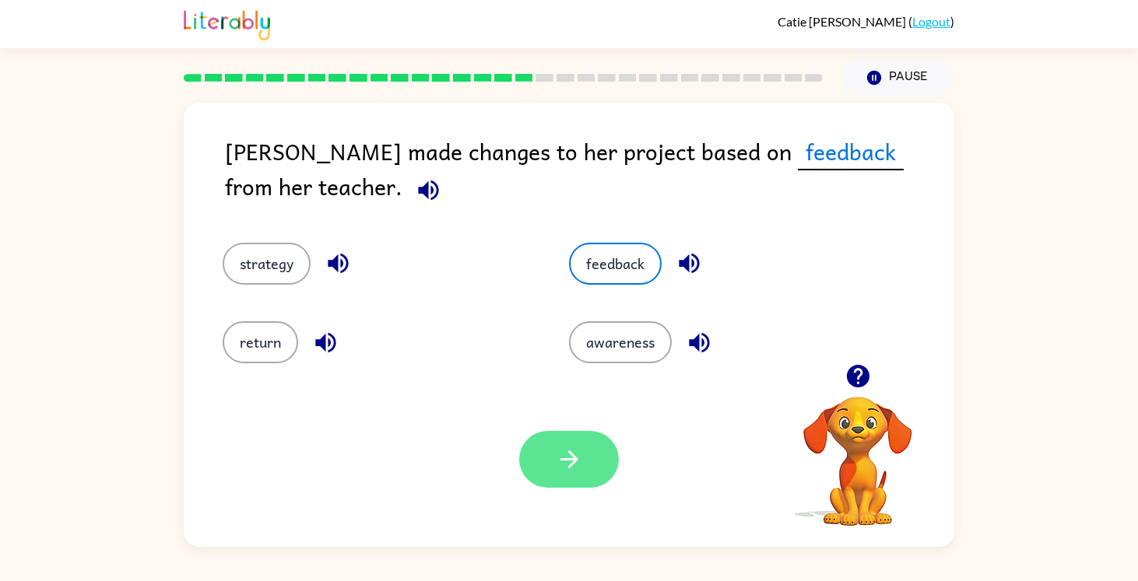
click at [577, 480] on button "button" at bounding box center [569, 459] width 100 height 57
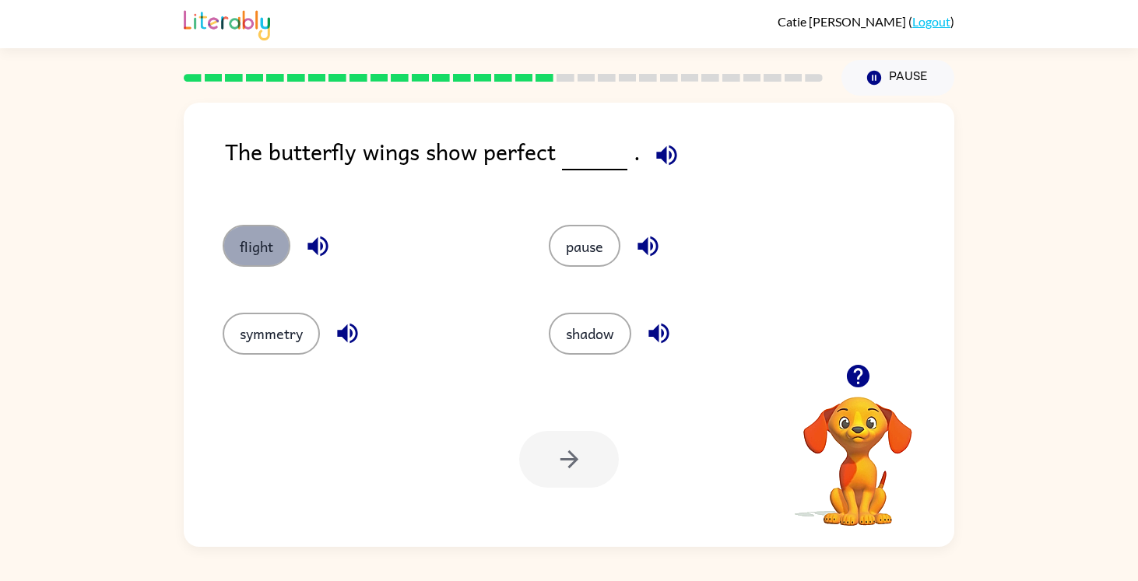
click at [257, 254] on button "flight" at bounding box center [257, 246] width 68 height 42
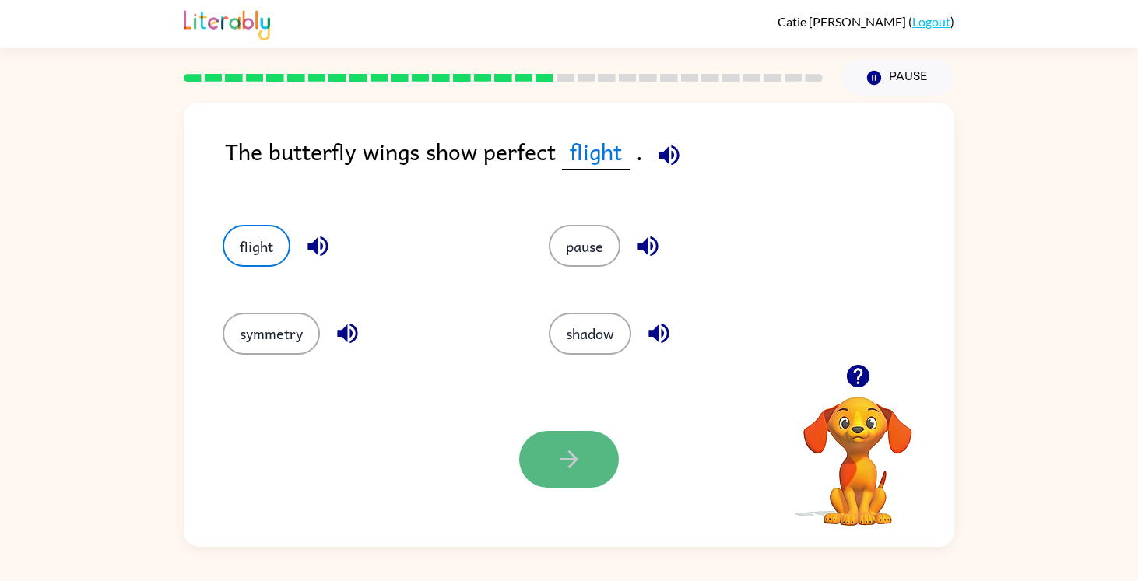
click at [535, 447] on button "button" at bounding box center [569, 459] width 100 height 57
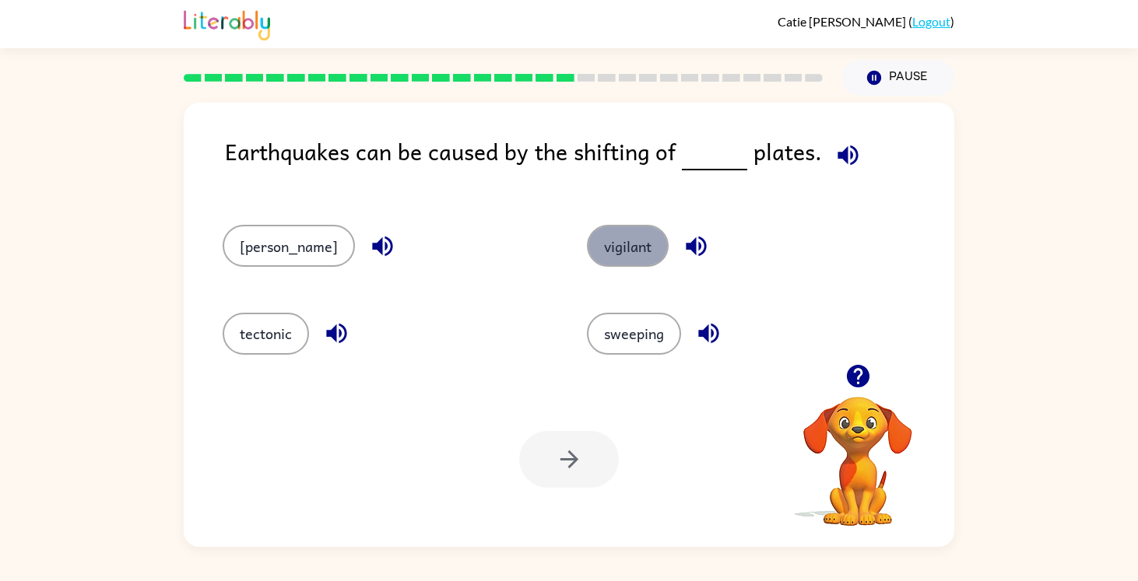
click at [593, 253] on button "vigilant" at bounding box center [628, 246] width 82 height 42
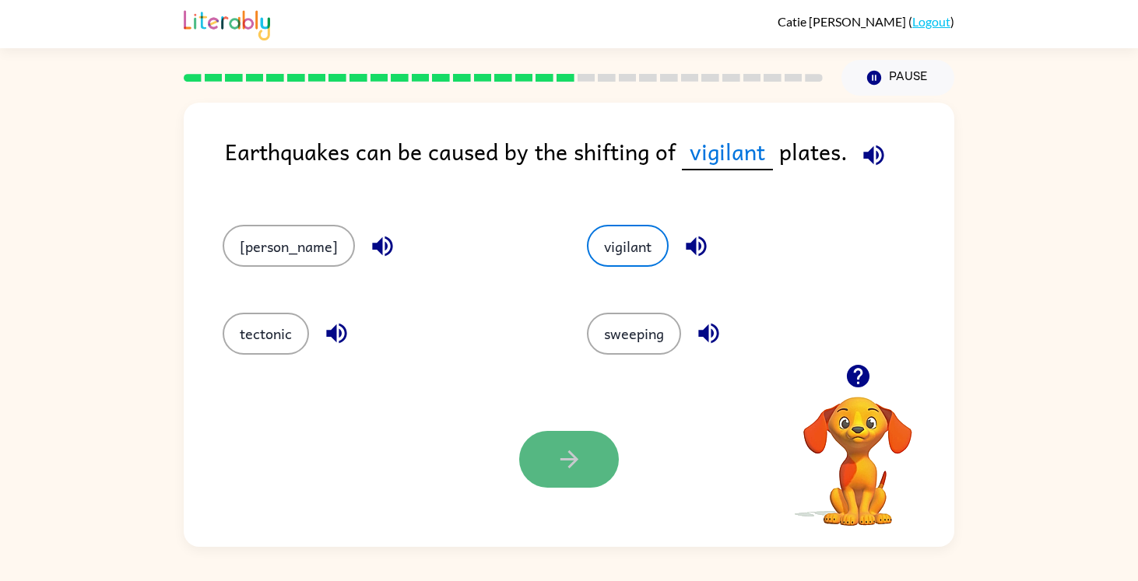
click at [573, 457] on icon "button" at bounding box center [569, 460] width 18 height 18
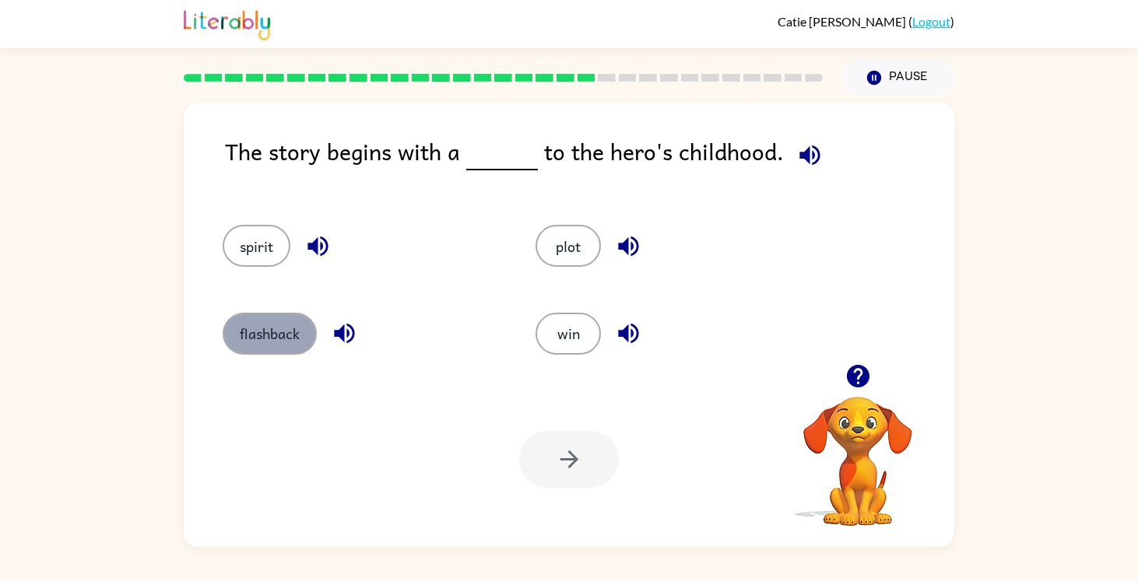
click at [255, 346] on button "flashback" at bounding box center [270, 334] width 94 height 42
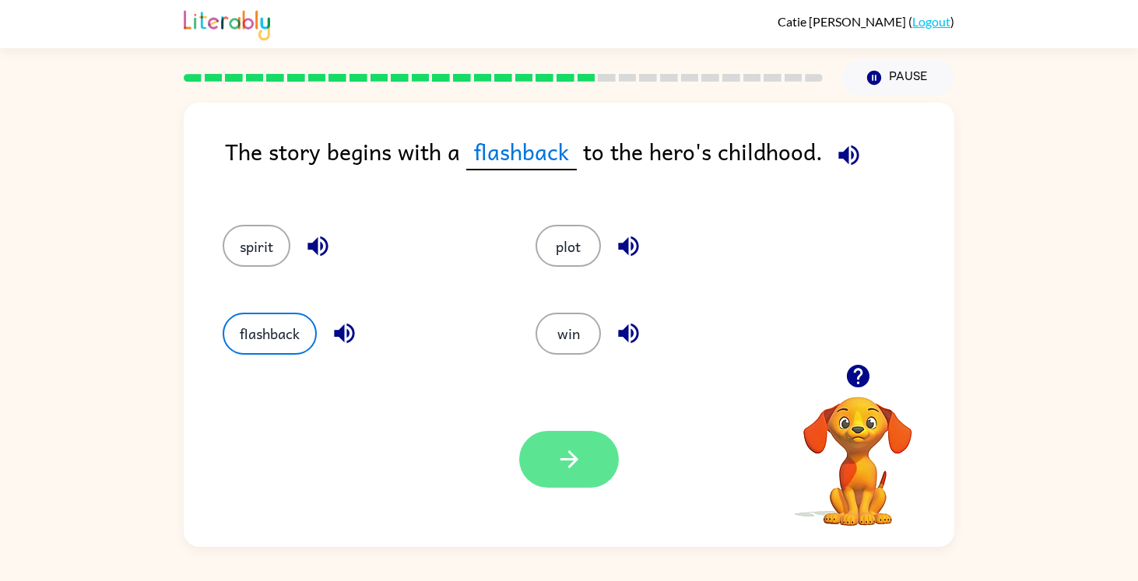
click at [579, 456] on icon "button" at bounding box center [569, 459] width 27 height 27
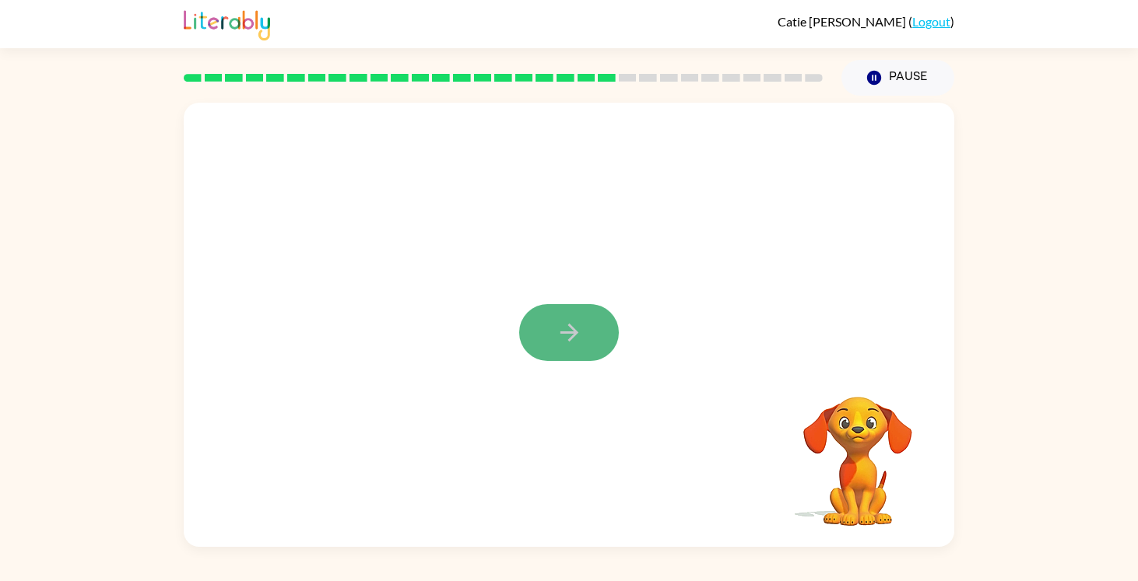
click at [574, 325] on icon "button" at bounding box center [569, 332] width 27 height 27
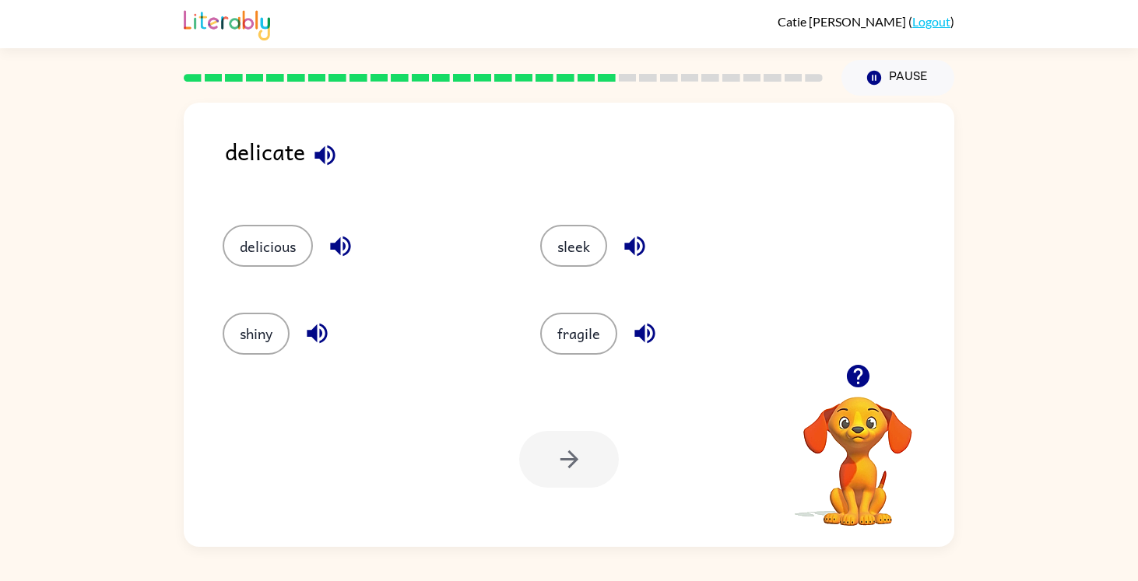
click at [586, 355] on div "fragile" at bounding box center [670, 326] width 318 height 87
click at [581, 351] on button "fragile" at bounding box center [578, 334] width 77 height 42
click at [557, 437] on button "button" at bounding box center [569, 459] width 100 height 57
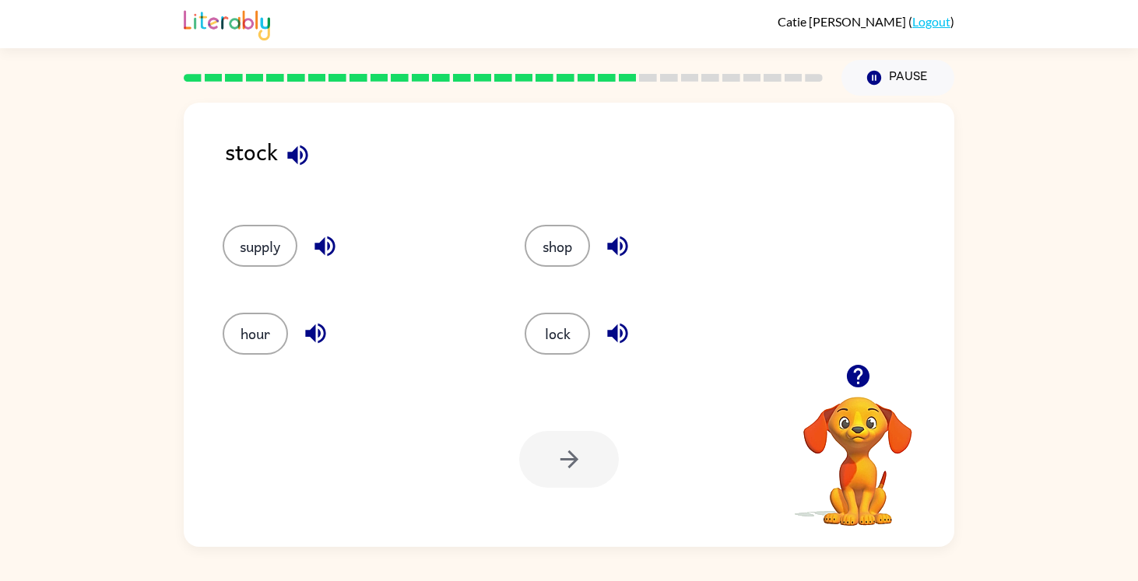
click at [279, 268] on div "supply" at bounding box center [344, 238] width 302 height 87
click at [278, 258] on button "supply" at bounding box center [260, 246] width 75 height 42
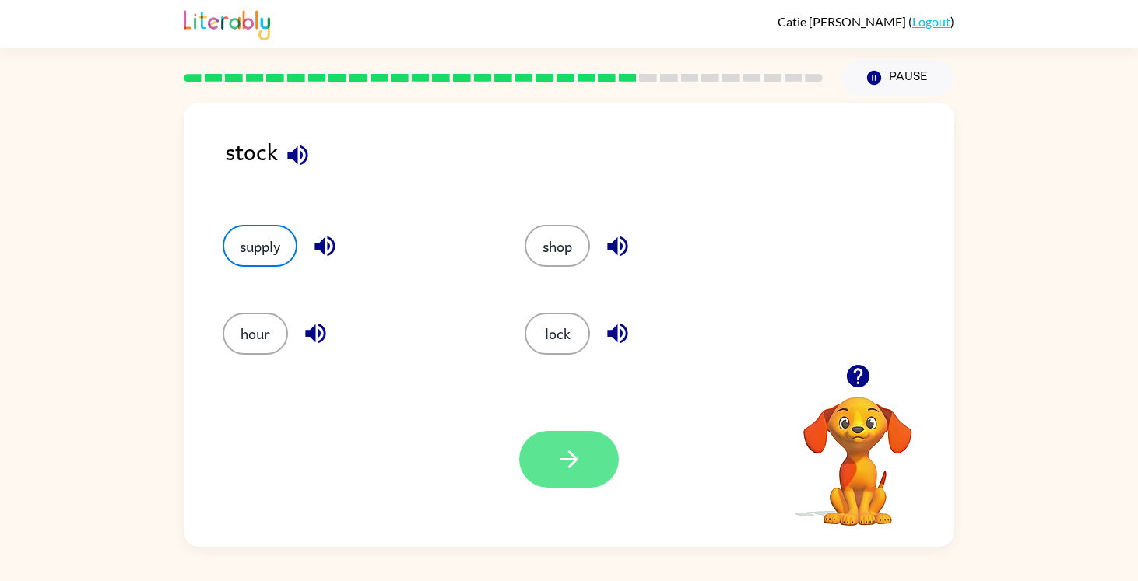
click at [572, 468] on icon "button" at bounding box center [569, 459] width 27 height 27
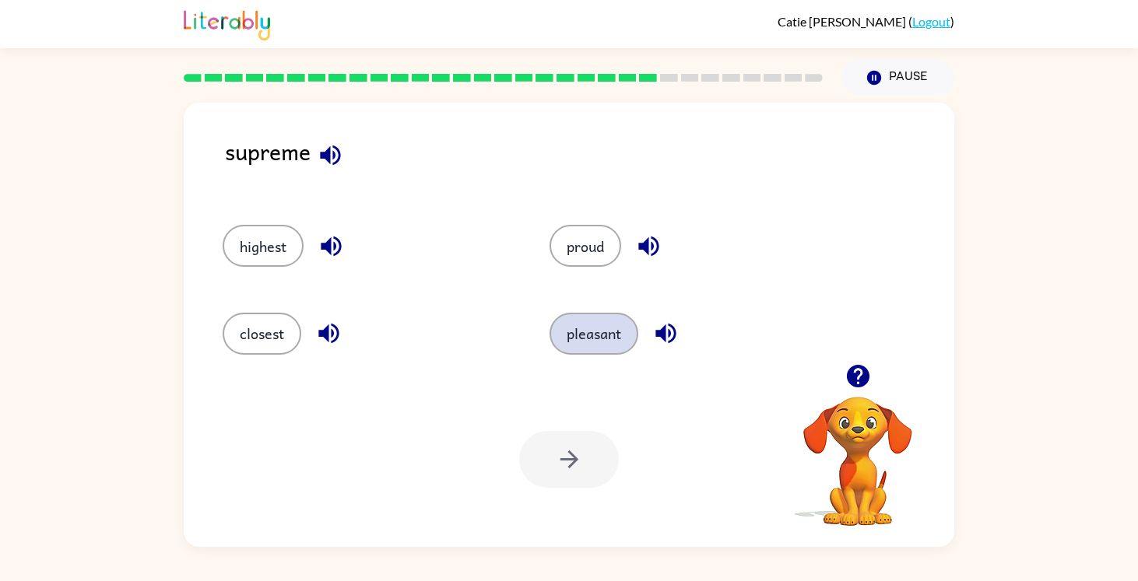
click at [593, 340] on button "pleasant" at bounding box center [593, 334] width 89 height 42
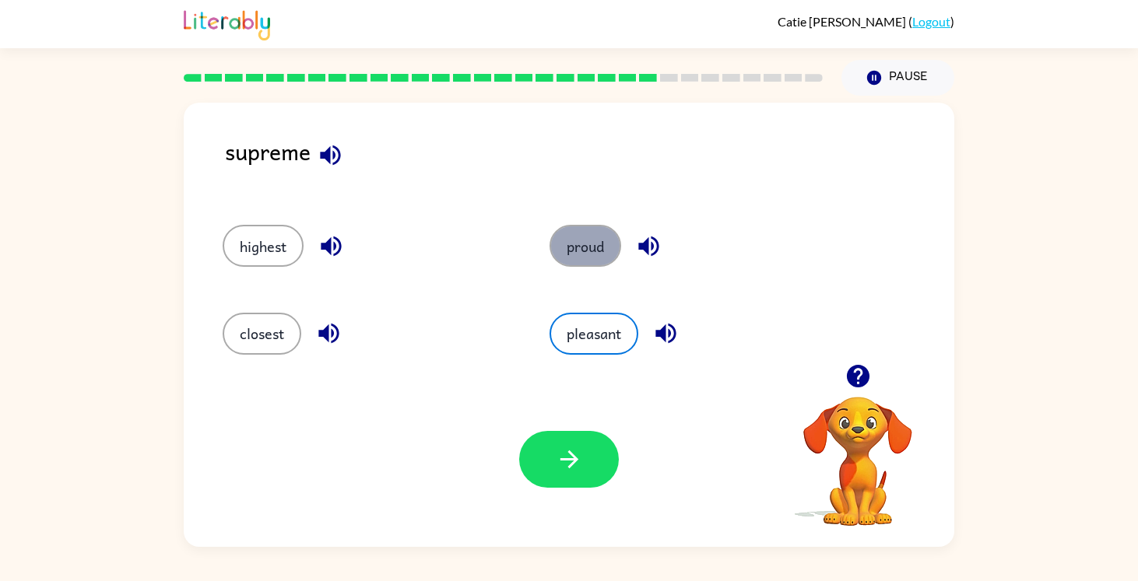
click at [588, 266] on button "proud" at bounding box center [585, 246] width 72 height 42
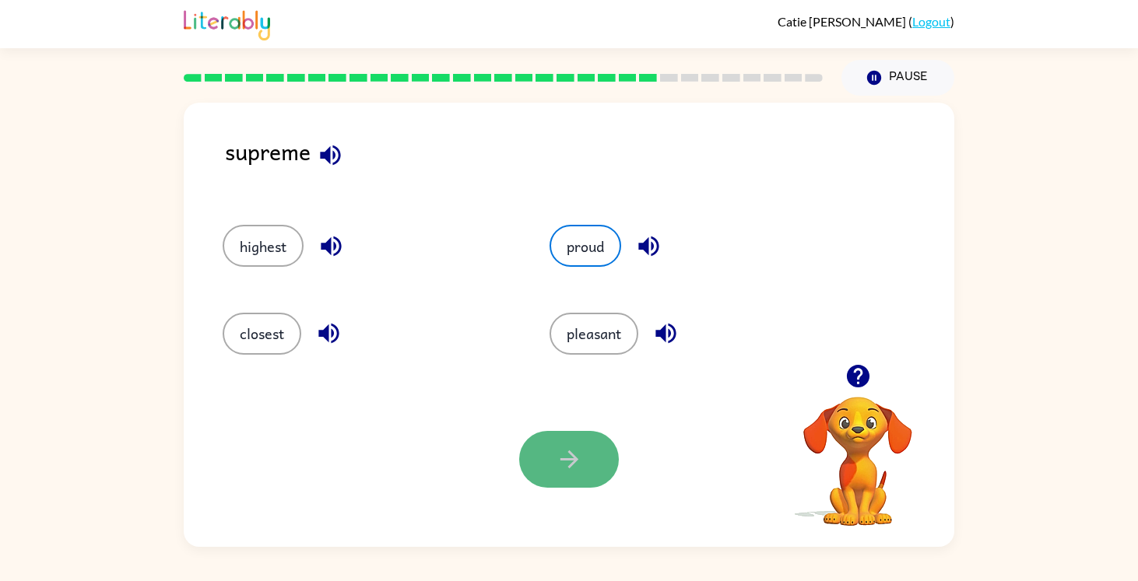
click at [565, 475] on button "button" at bounding box center [569, 459] width 100 height 57
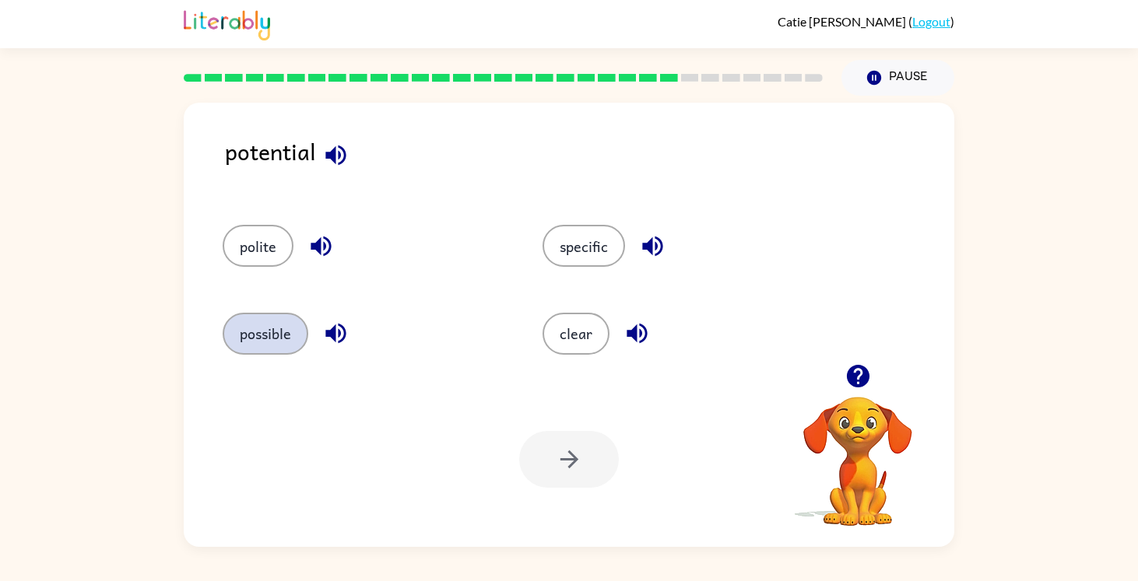
click at [297, 337] on button "possible" at bounding box center [266, 334] width 86 height 42
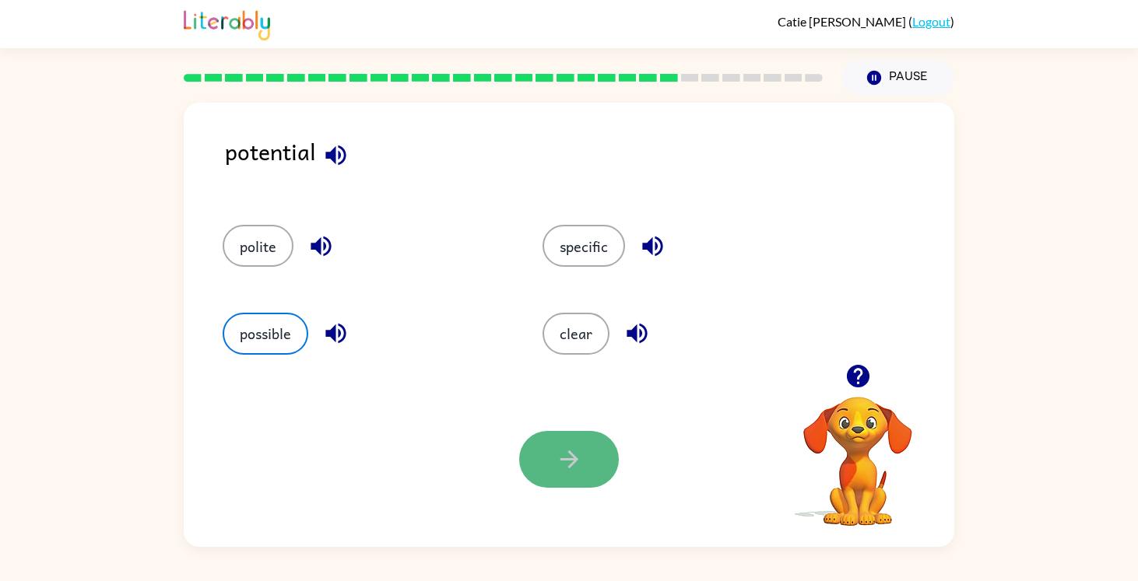
click at [546, 474] on button "button" at bounding box center [569, 459] width 100 height 57
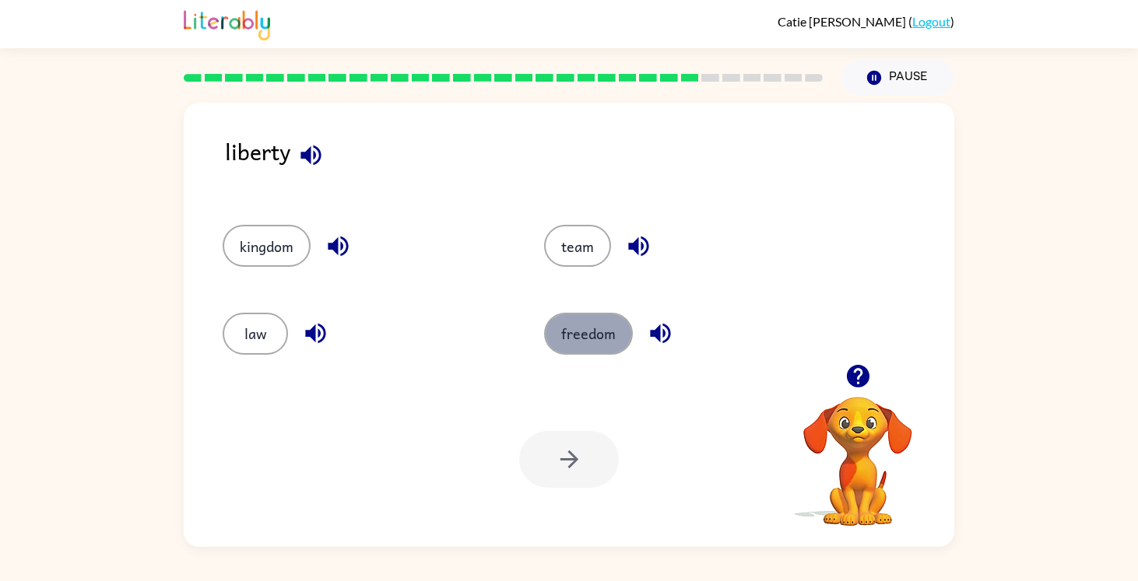
click at [591, 344] on button "freedom" at bounding box center [588, 334] width 89 height 42
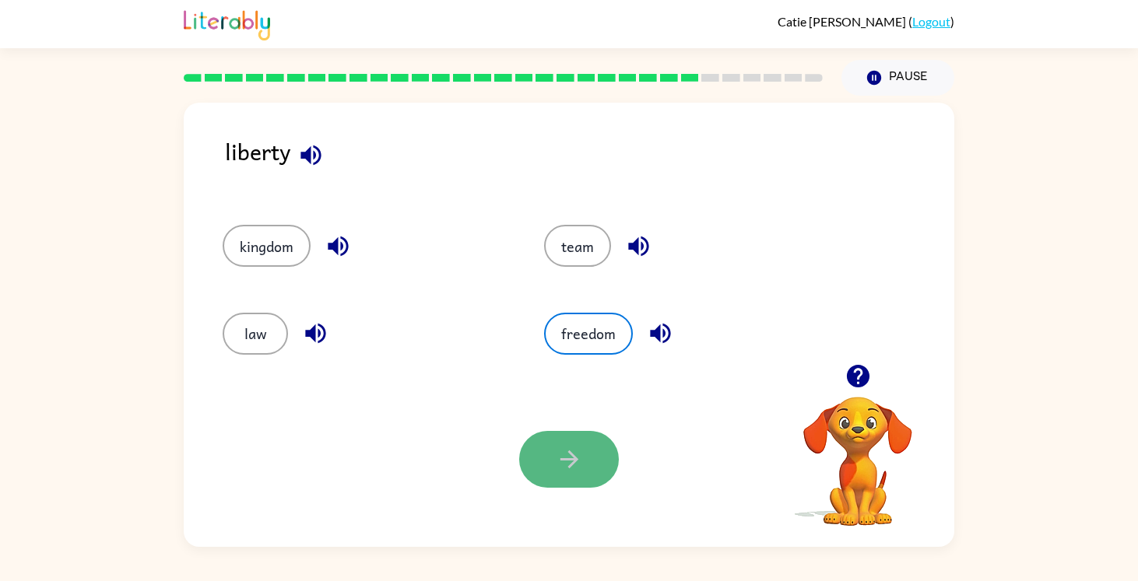
click at [574, 458] on icon "button" at bounding box center [569, 460] width 18 height 18
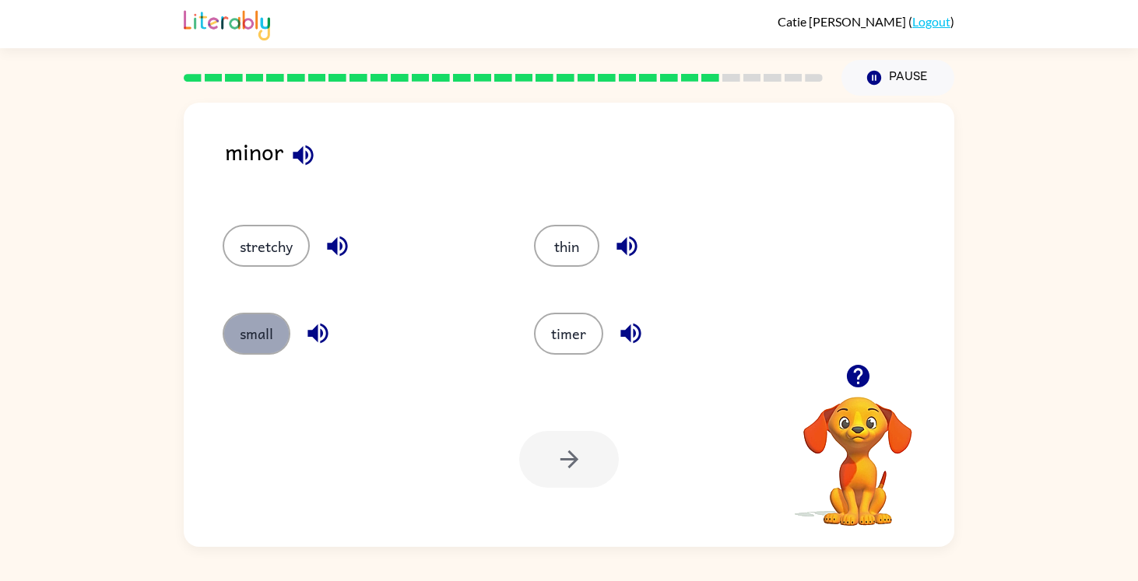
click at [241, 337] on button "small" at bounding box center [257, 334] width 68 height 42
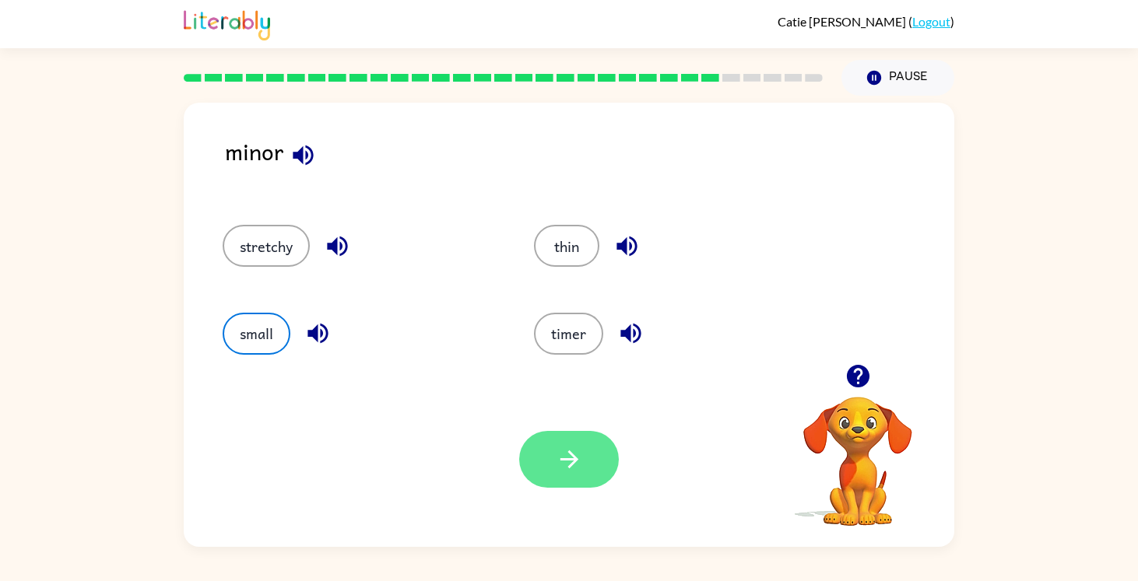
click at [598, 463] on button "button" at bounding box center [569, 459] width 100 height 57
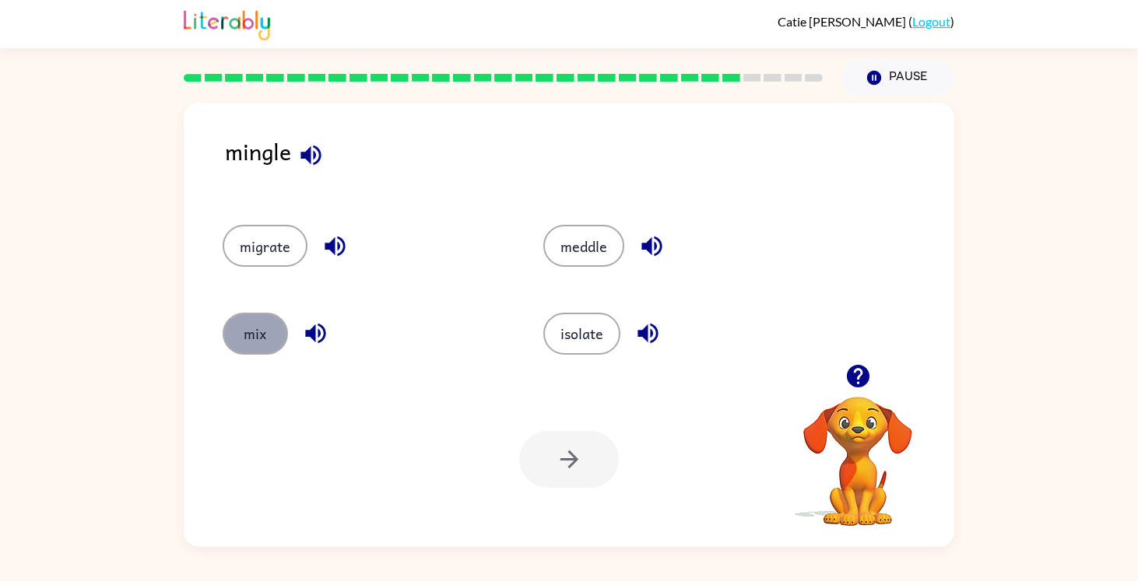
click at [254, 338] on button "mix" at bounding box center [255, 334] width 65 height 42
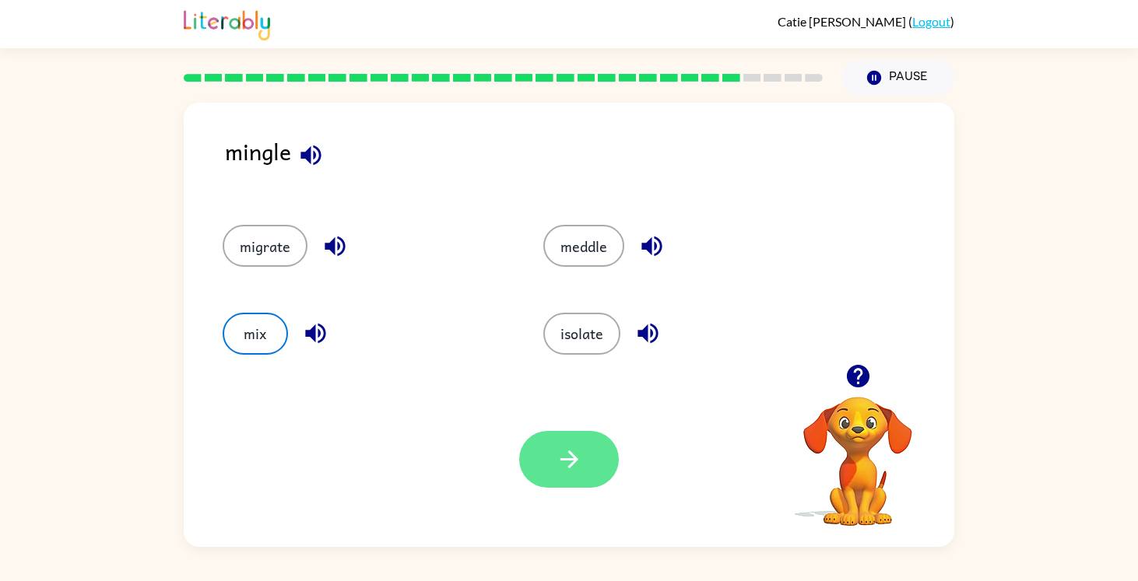
click at [559, 464] on icon "button" at bounding box center [569, 459] width 27 height 27
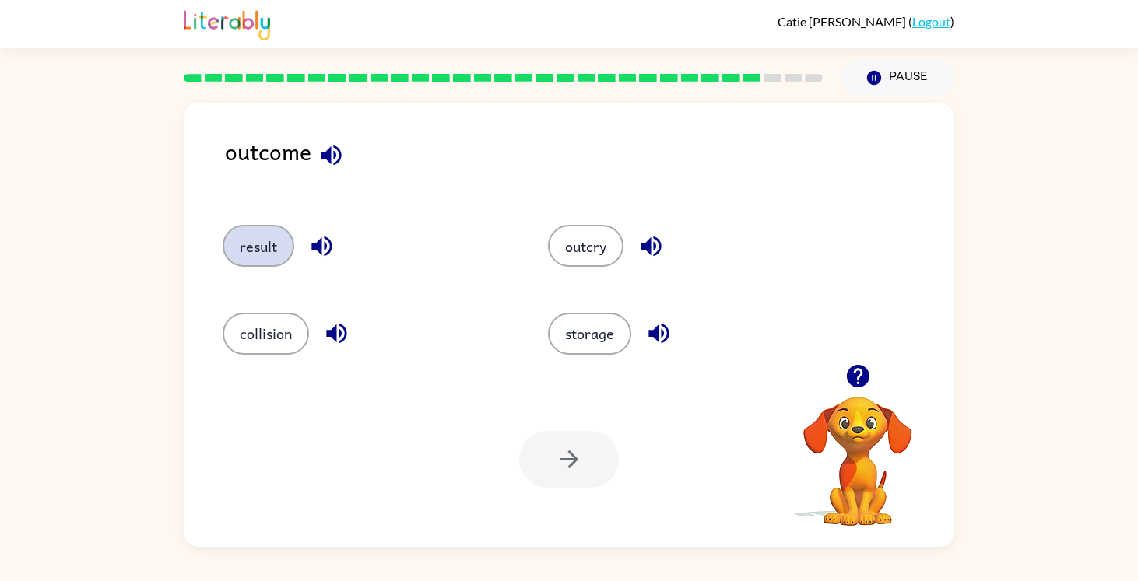
click at [256, 242] on button "result" at bounding box center [259, 246] width 72 height 42
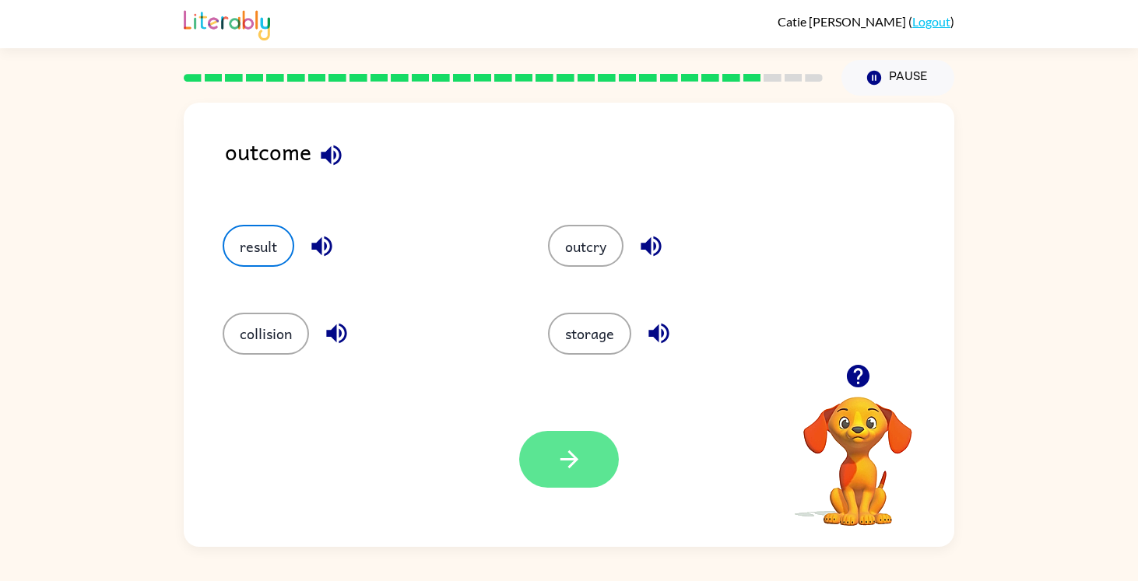
click at [539, 443] on button "button" at bounding box center [569, 459] width 100 height 57
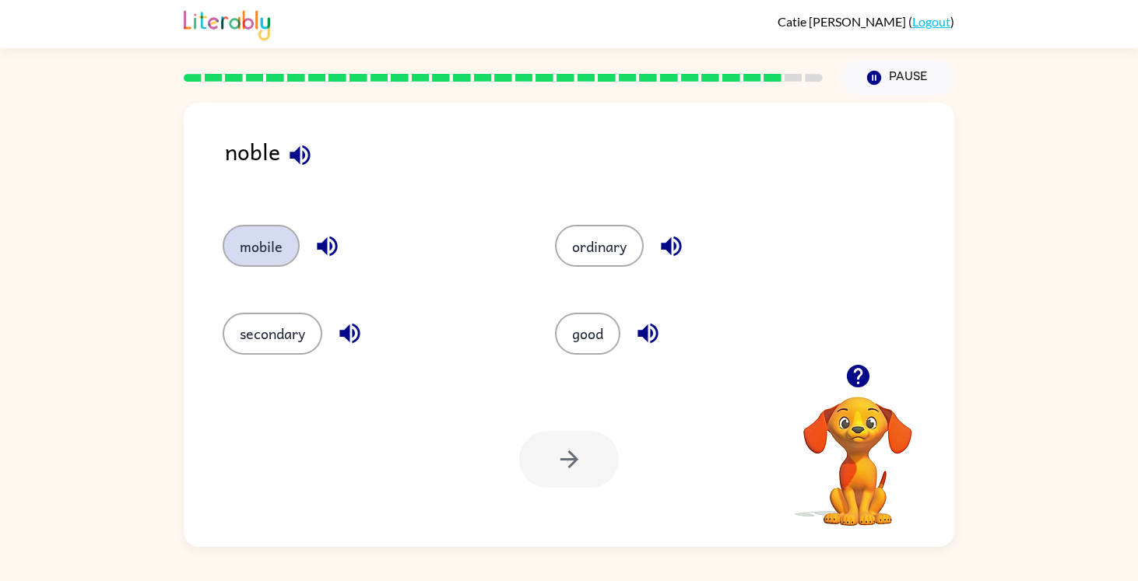
click at [283, 256] on button "mobile" at bounding box center [261, 246] width 77 height 42
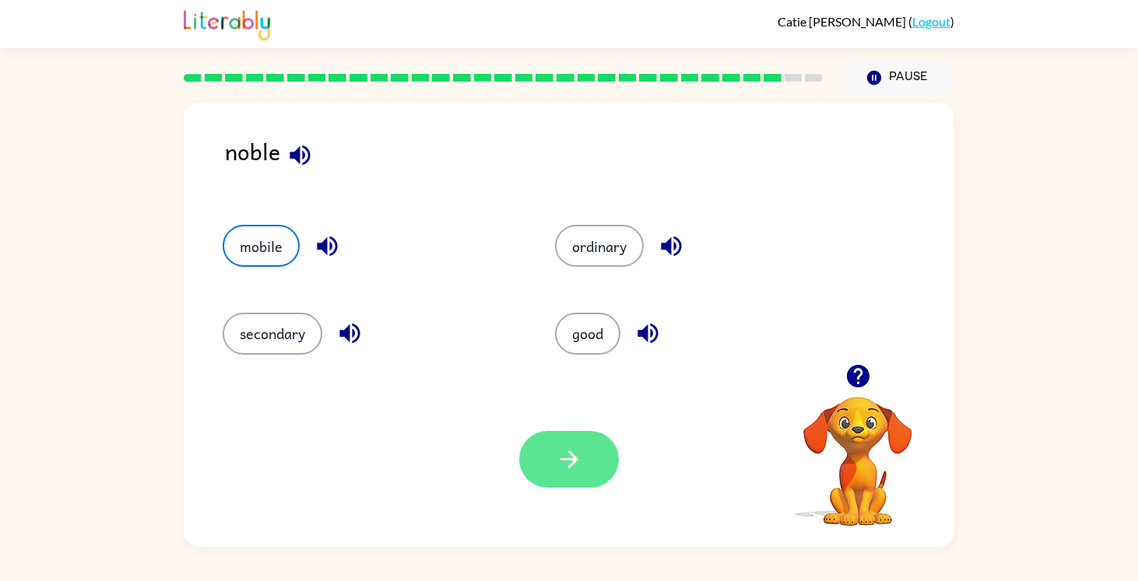
click at [595, 458] on button "button" at bounding box center [569, 459] width 100 height 57
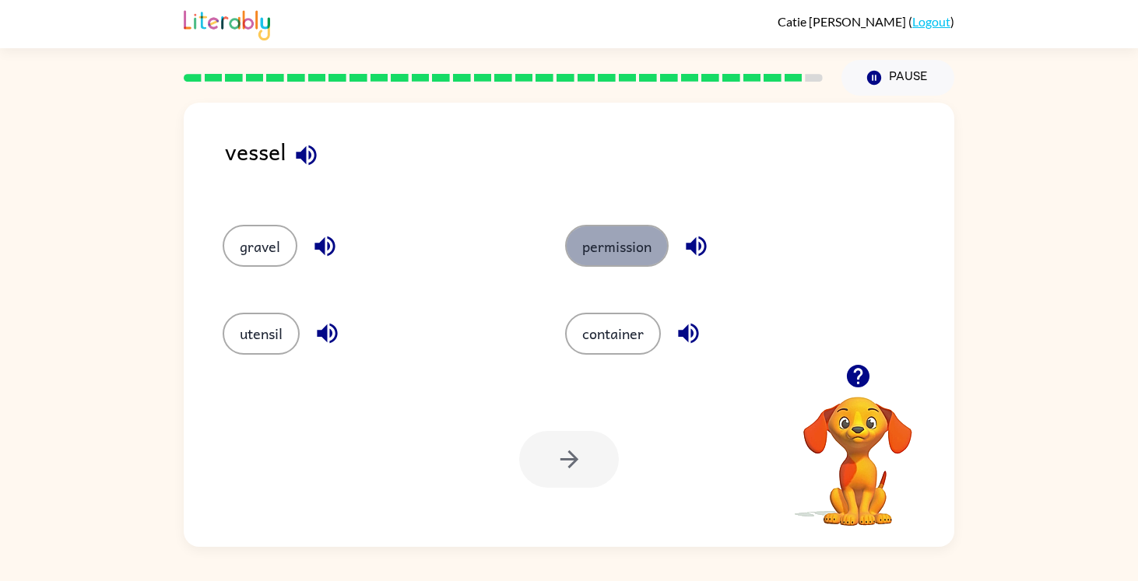
click at [619, 249] on button "permission" at bounding box center [617, 246] width 104 height 42
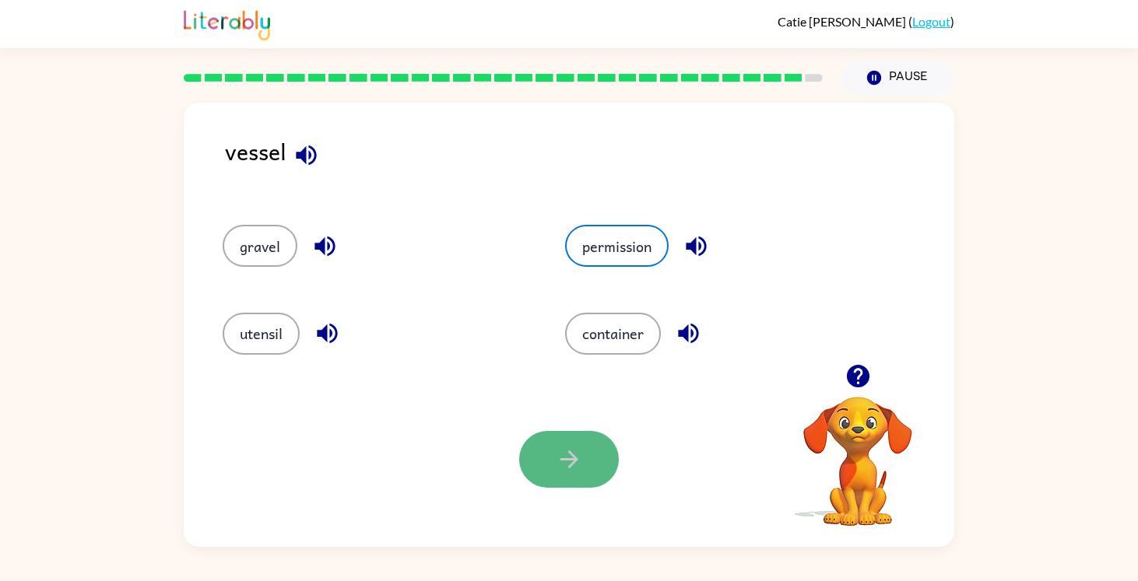
click at [567, 455] on icon "button" at bounding box center [569, 459] width 27 height 27
